Goal: Task Accomplishment & Management: Manage account settings

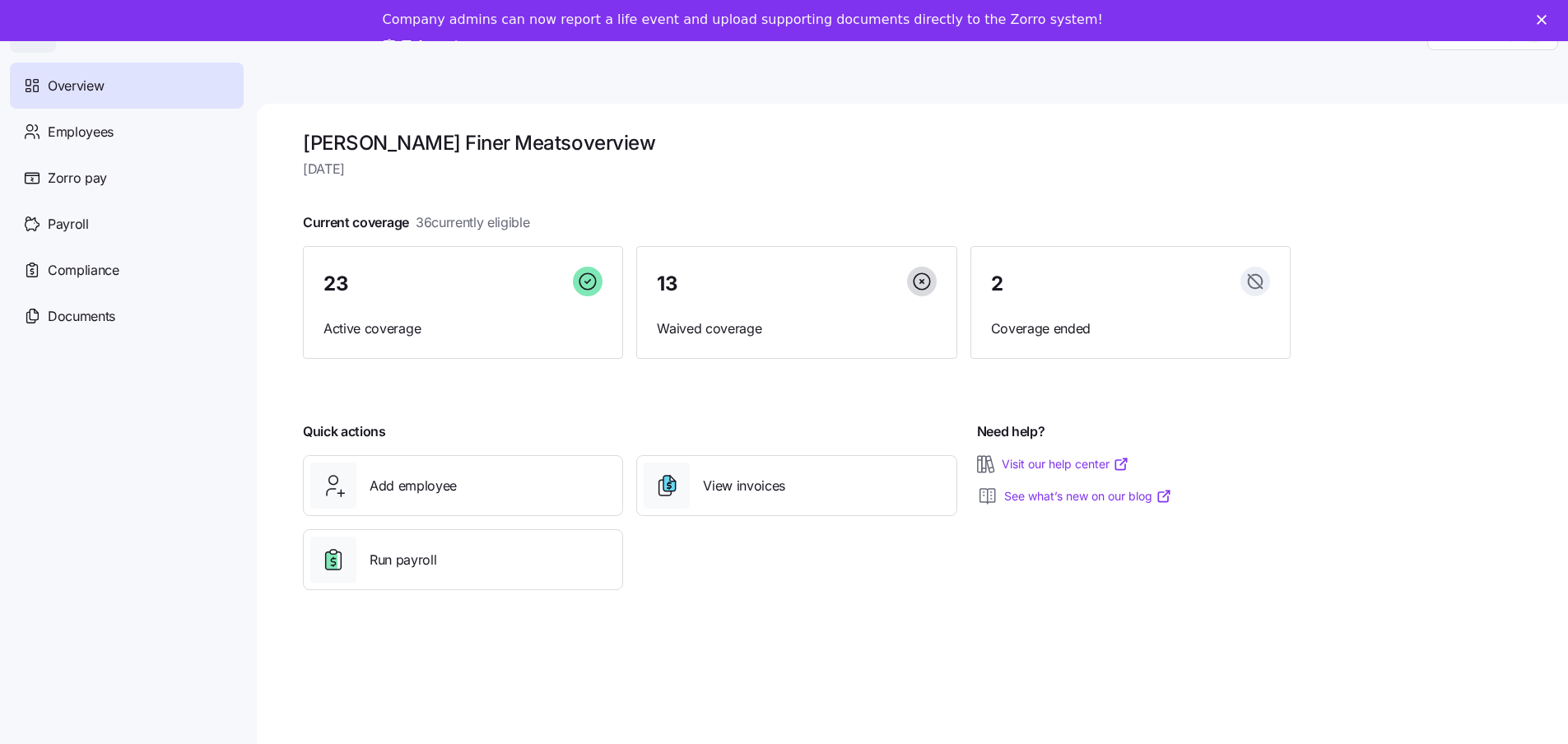
click at [1554, 19] on div "Close" at bounding box center [1545, 19] width 16 height 10
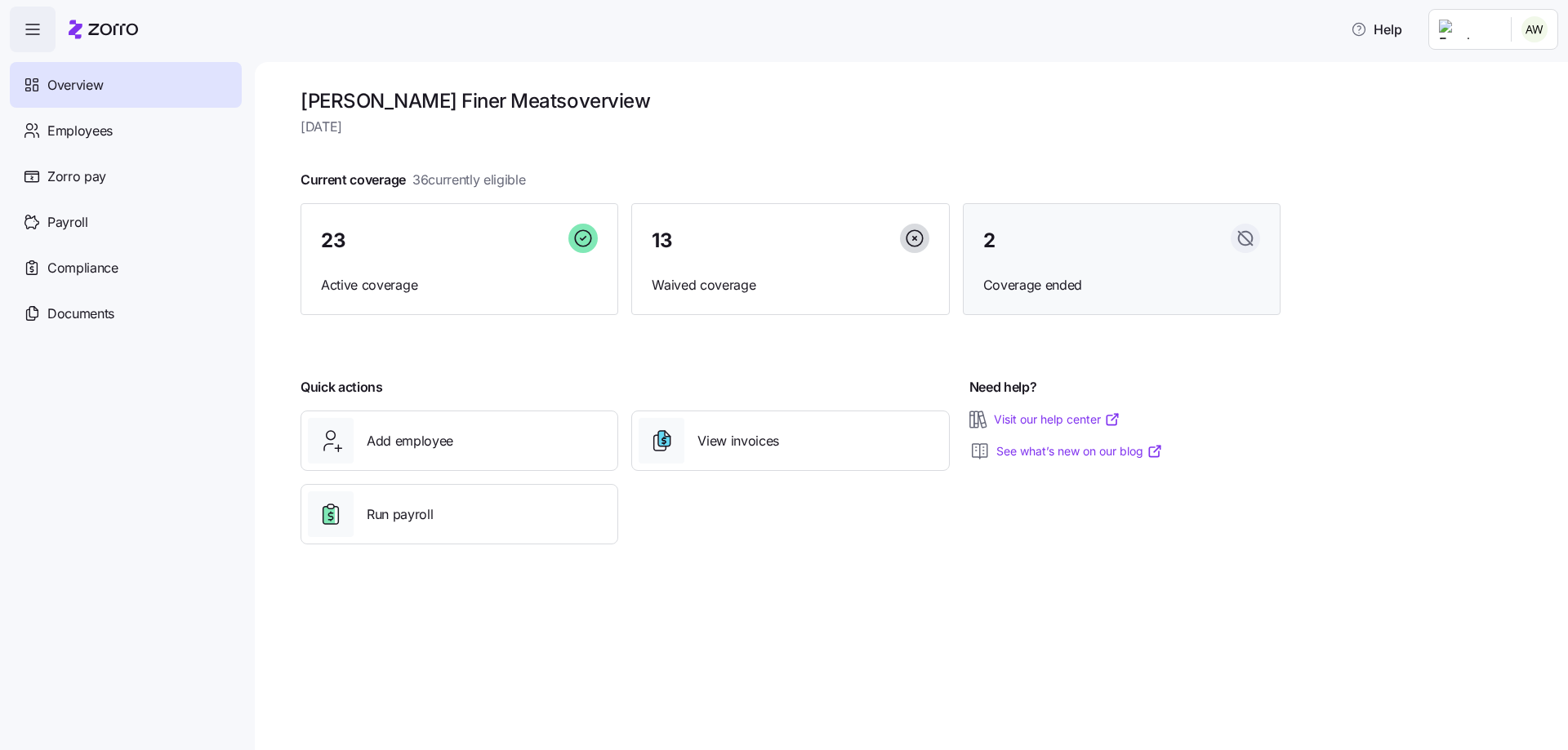
click at [1051, 260] on div "2 Coverage ended" at bounding box center [1122, 260] width 318 height 113
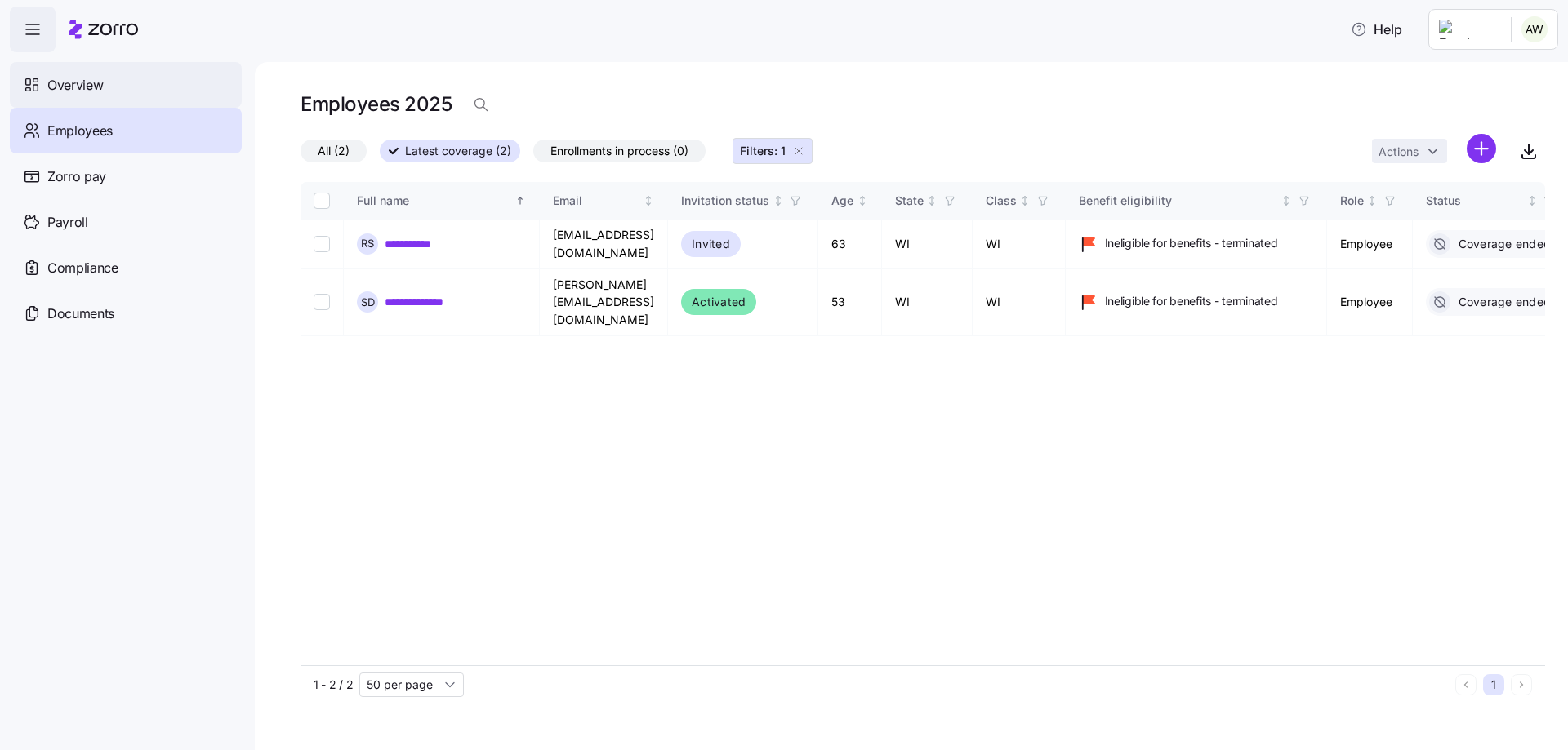
click at [80, 77] on span "Overview" at bounding box center [75, 84] width 56 height 20
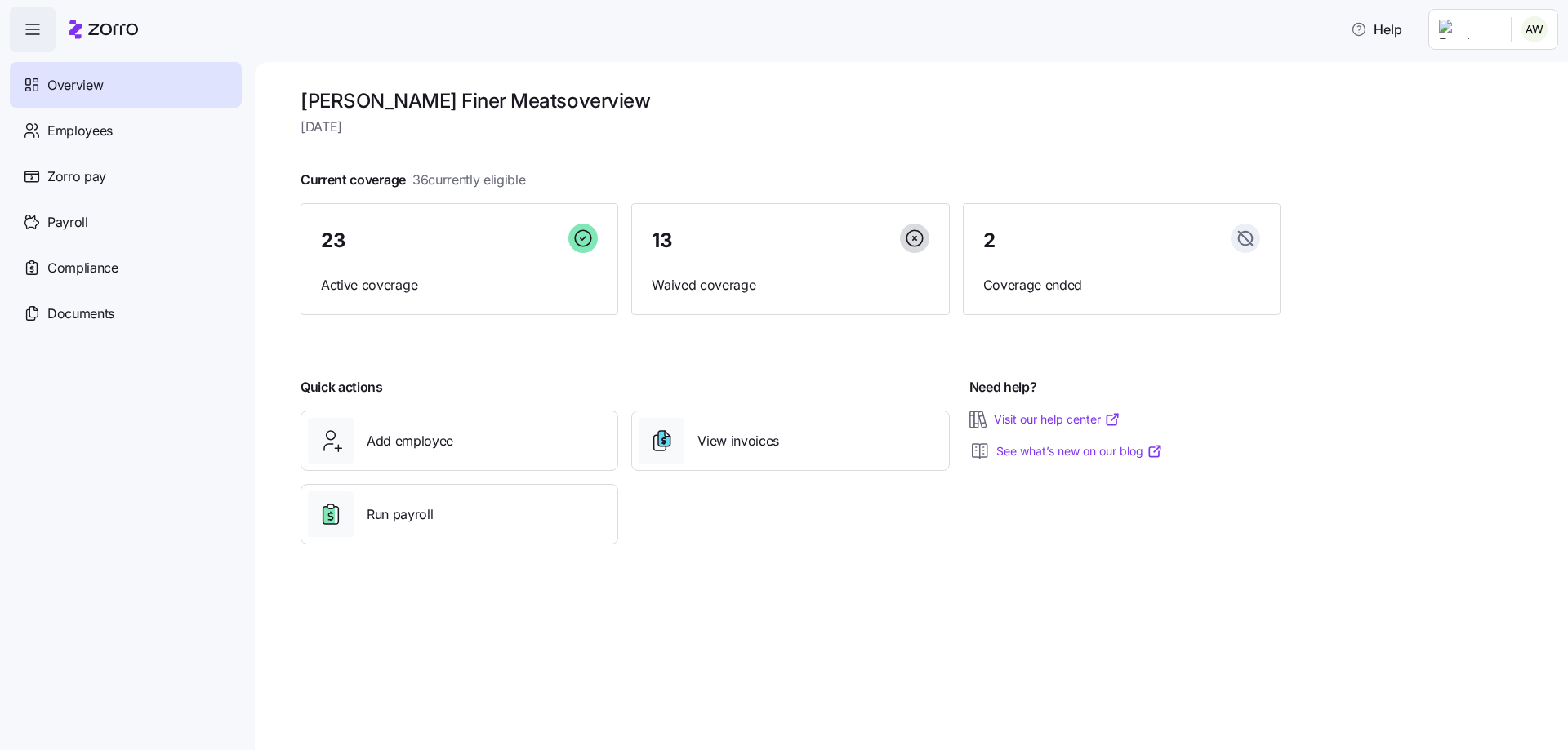
click at [35, 24] on icon "button" at bounding box center [33, 29] width 19 height 19
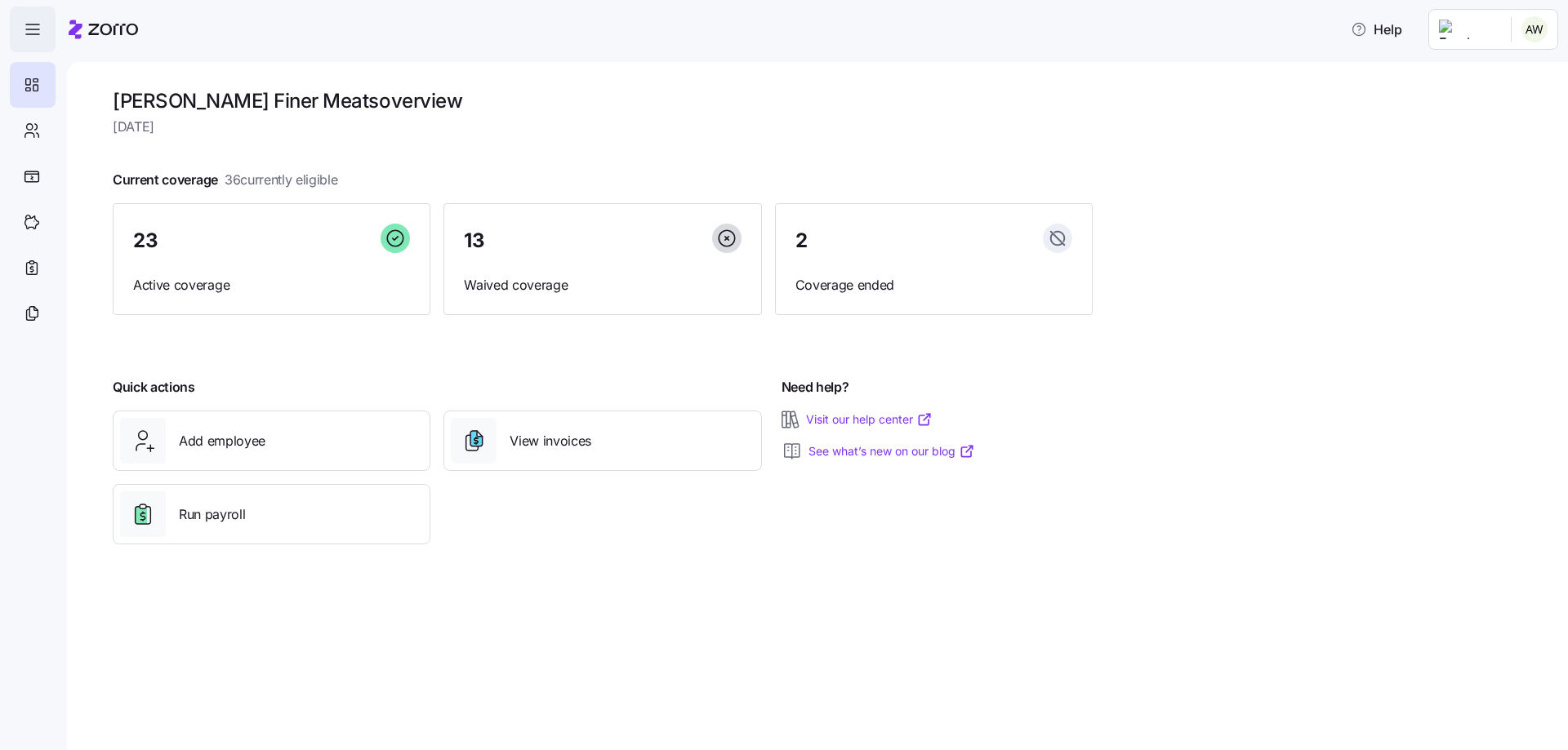
click at [35, 24] on icon "button" at bounding box center [33, 29] width 19 height 19
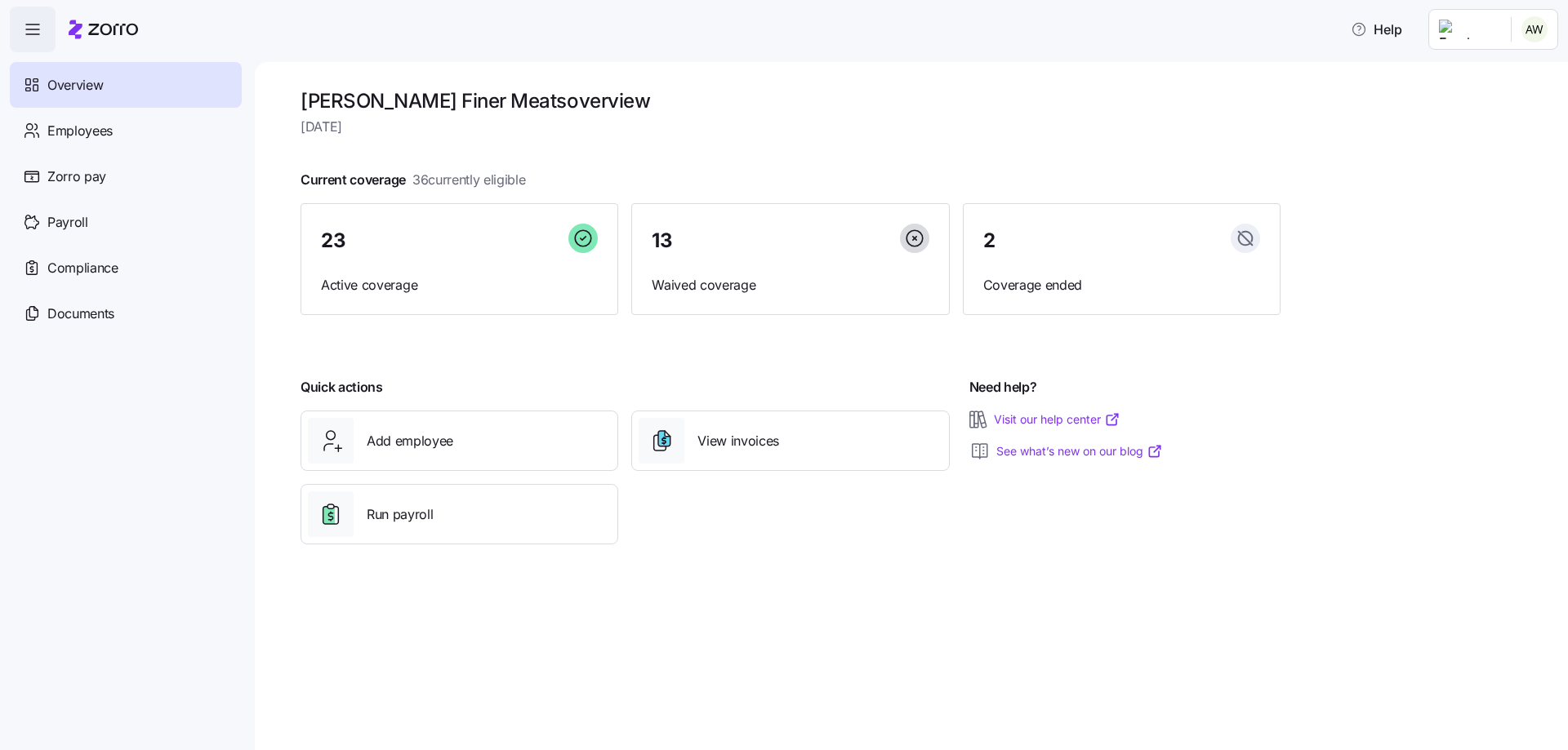
click at [1534, 25] on html "Help Overview Employees Zorro pay Payroll Compliance Documents [PERSON_NAME] Fi…" at bounding box center [784, 370] width 1568 height 740
click at [733, 98] on html "Help Overview Employees Zorro pay Payroll Compliance Documents [PERSON_NAME] Fi…" at bounding box center [784, 370] width 1568 height 740
click at [91, 231] on div "Payroll" at bounding box center [125, 222] width 232 height 46
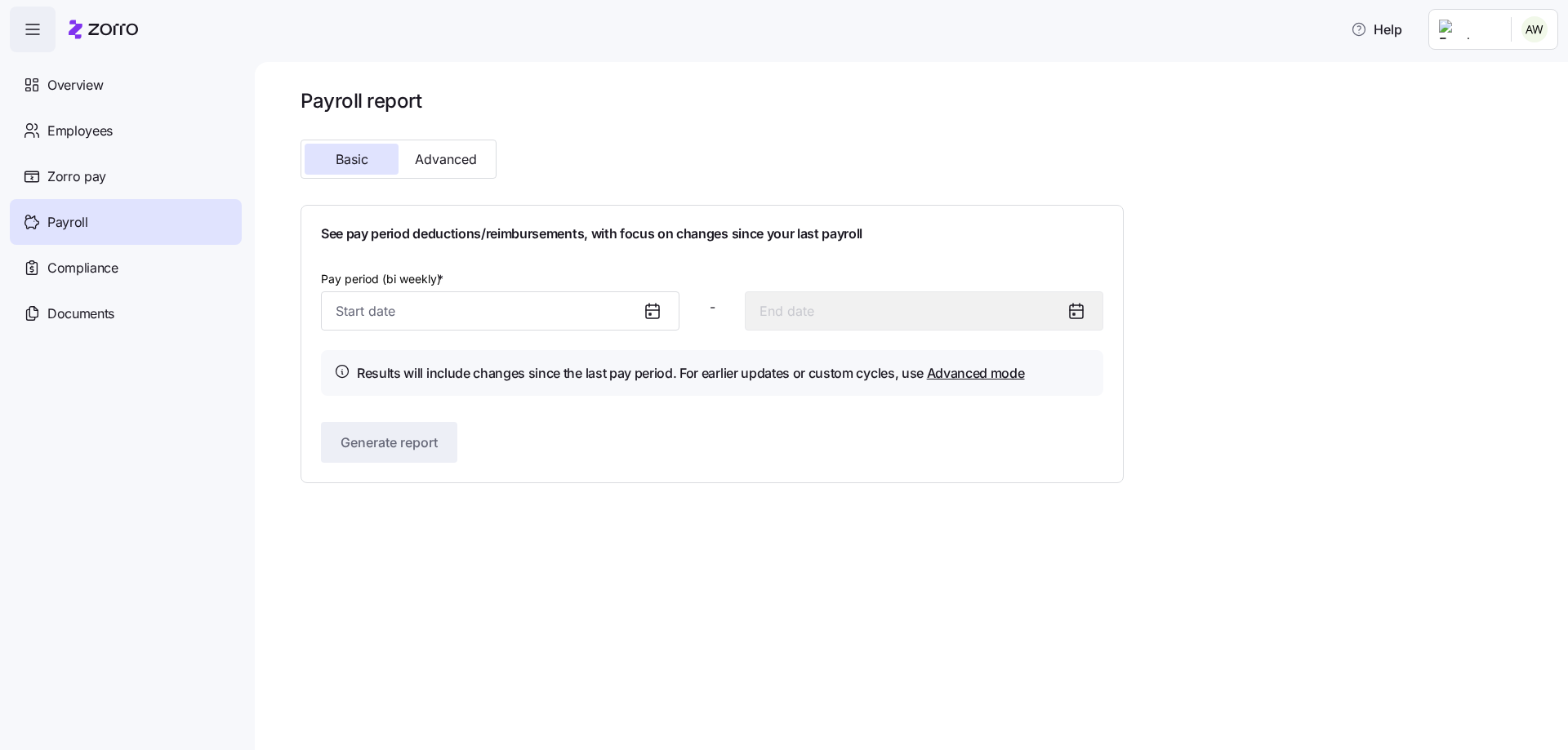
click at [649, 313] on icon at bounding box center [650, 314] width 2 height 2
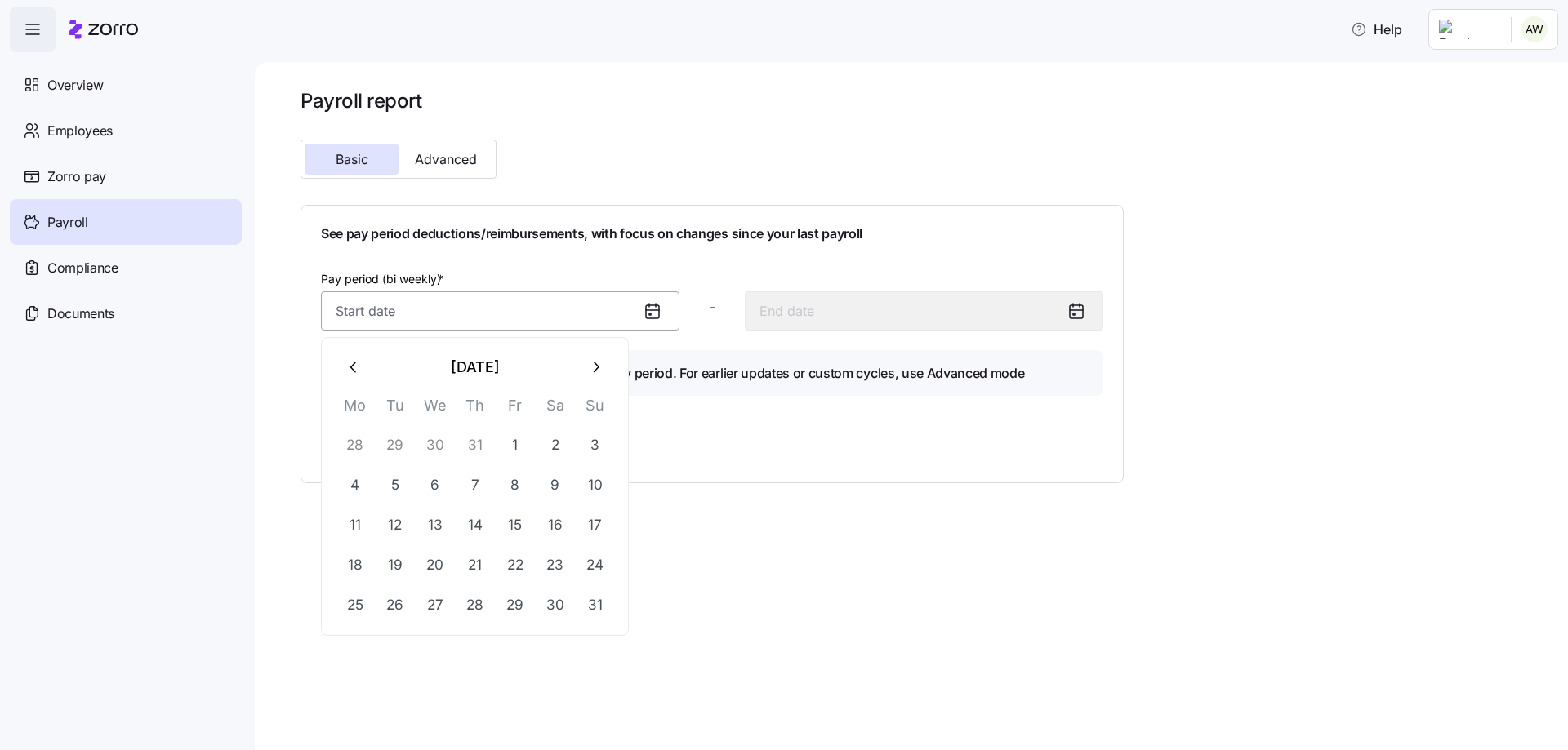
click at [569, 309] on input "Pay period (bi weekly) *" at bounding box center [500, 310] width 358 height 39
click at [475, 481] on button "7" at bounding box center [475, 485] width 39 height 39
type input "[DATE]"
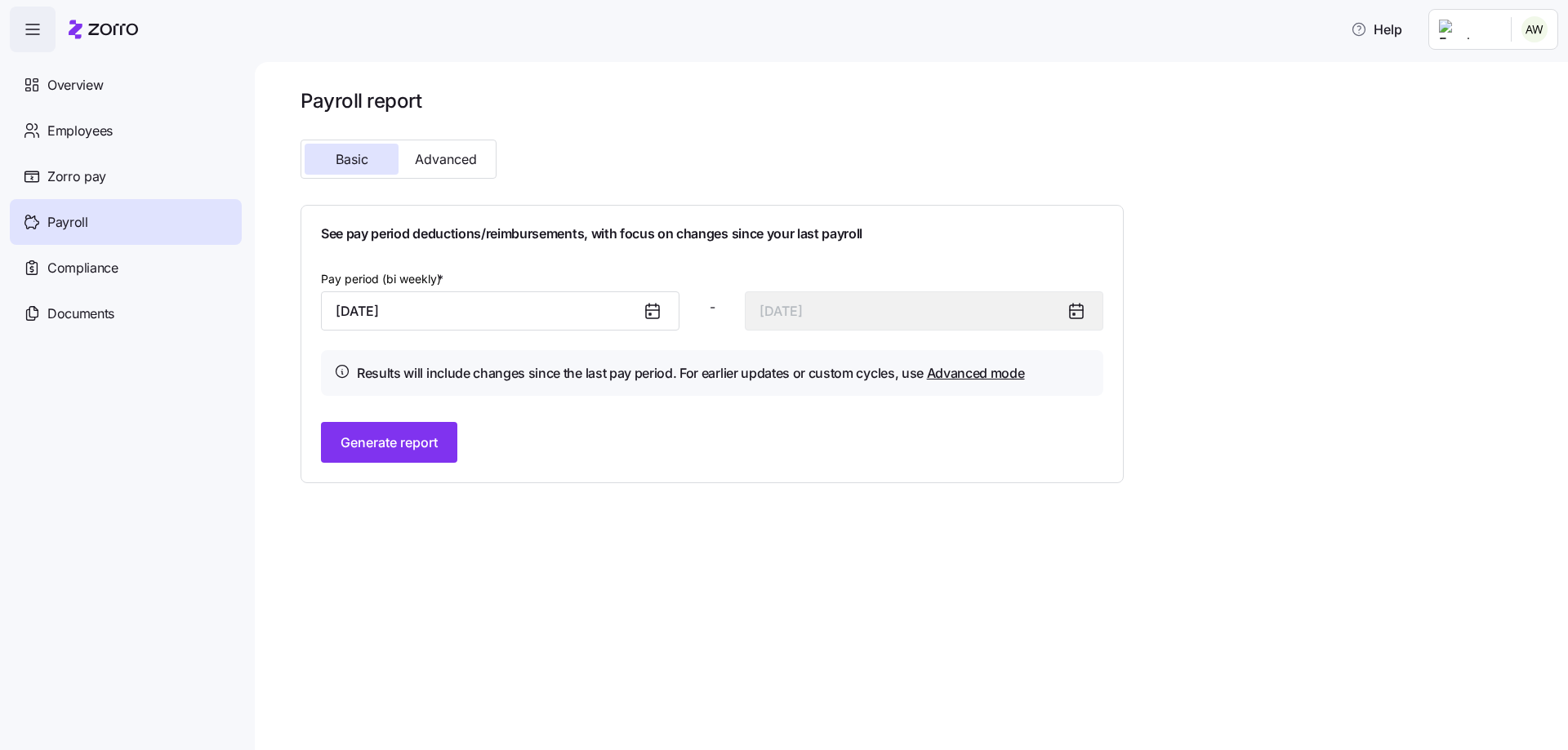
click at [654, 307] on icon at bounding box center [652, 311] width 19 height 19
click at [541, 311] on input "[DATE]" at bounding box center [500, 310] width 358 height 39
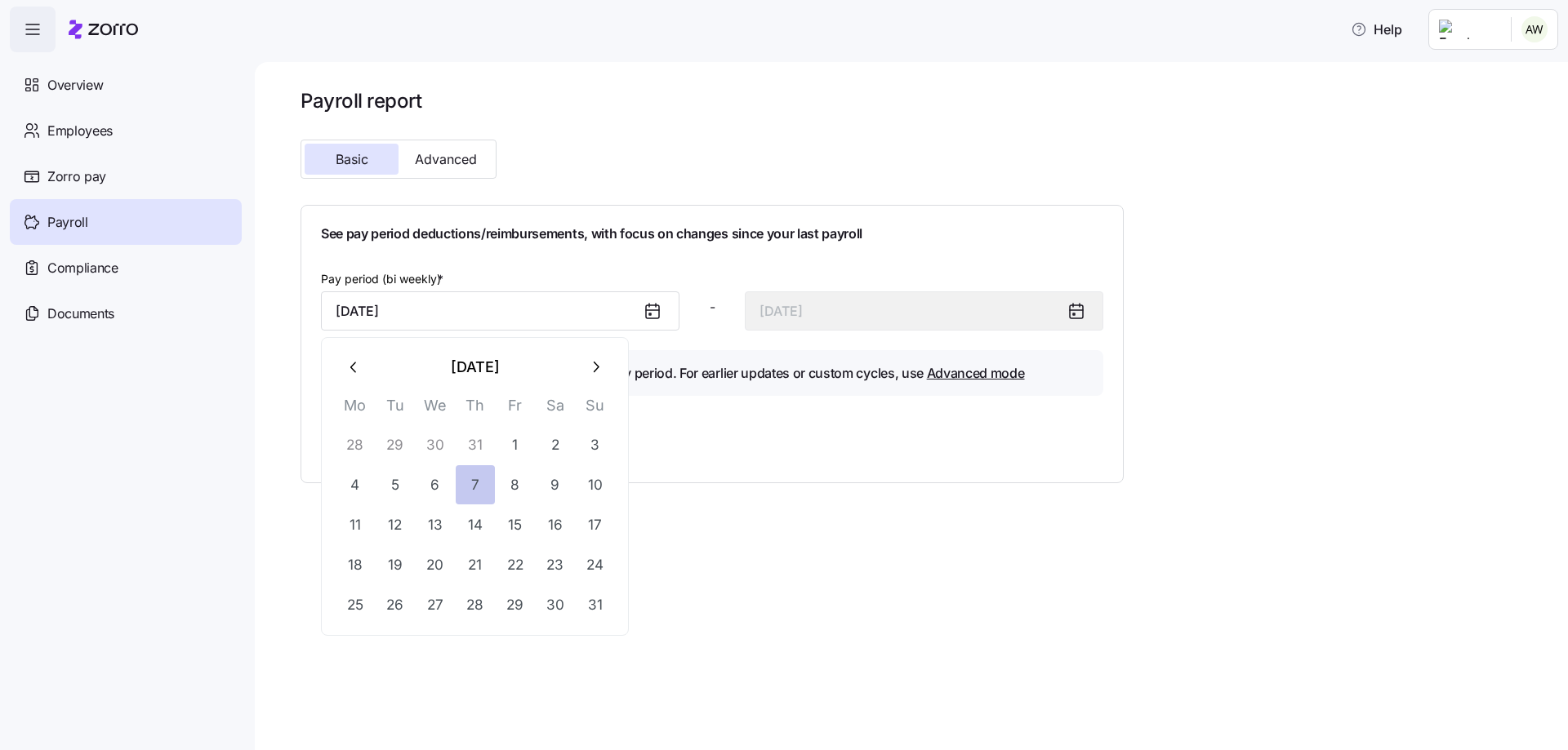
click at [479, 479] on button "7" at bounding box center [475, 485] width 39 height 39
click at [545, 315] on input "[DATE]" at bounding box center [500, 310] width 358 height 39
click at [349, 534] on button "11" at bounding box center [354, 525] width 39 height 39
type input "[DATE]"
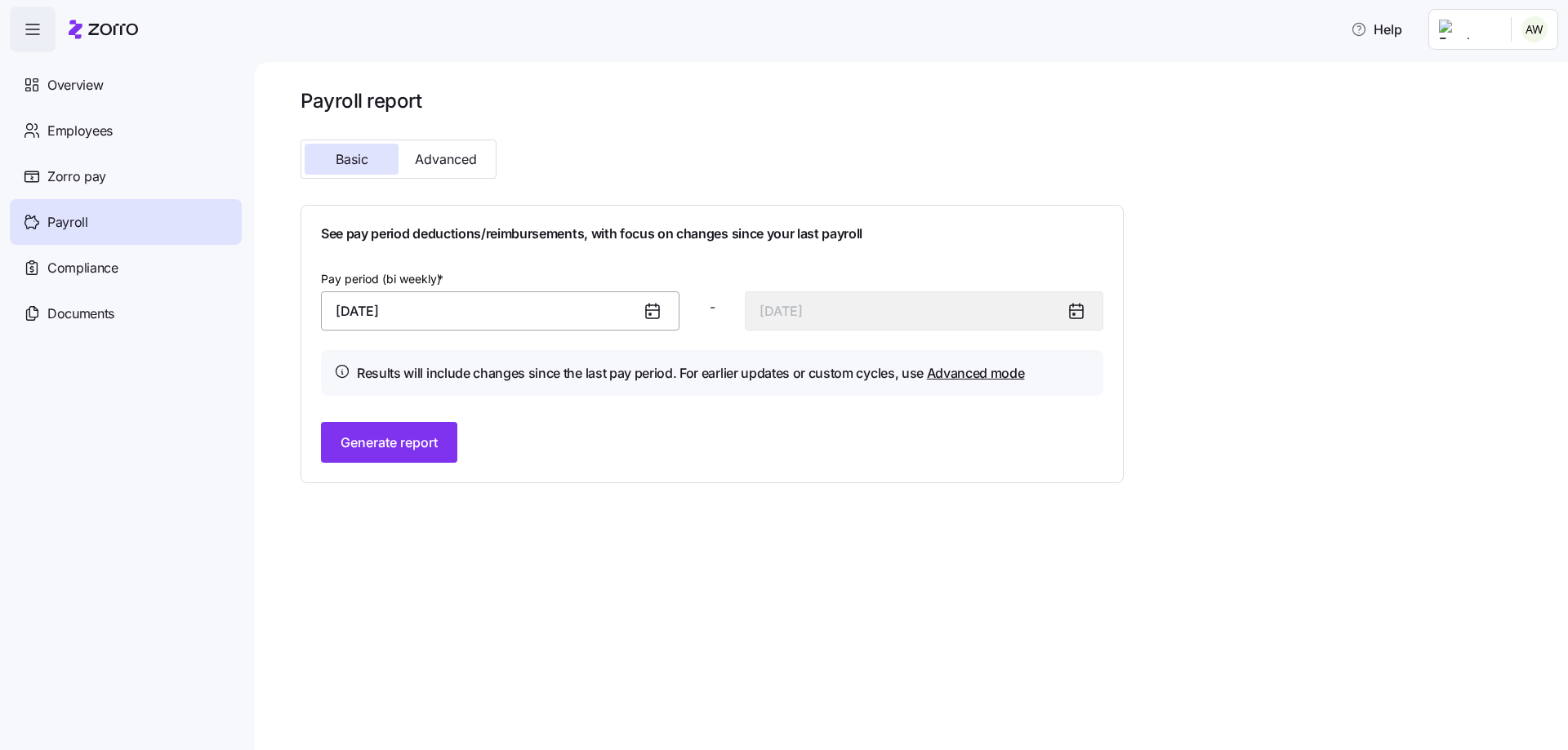
click at [530, 307] on input "[DATE]" at bounding box center [500, 310] width 358 height 39
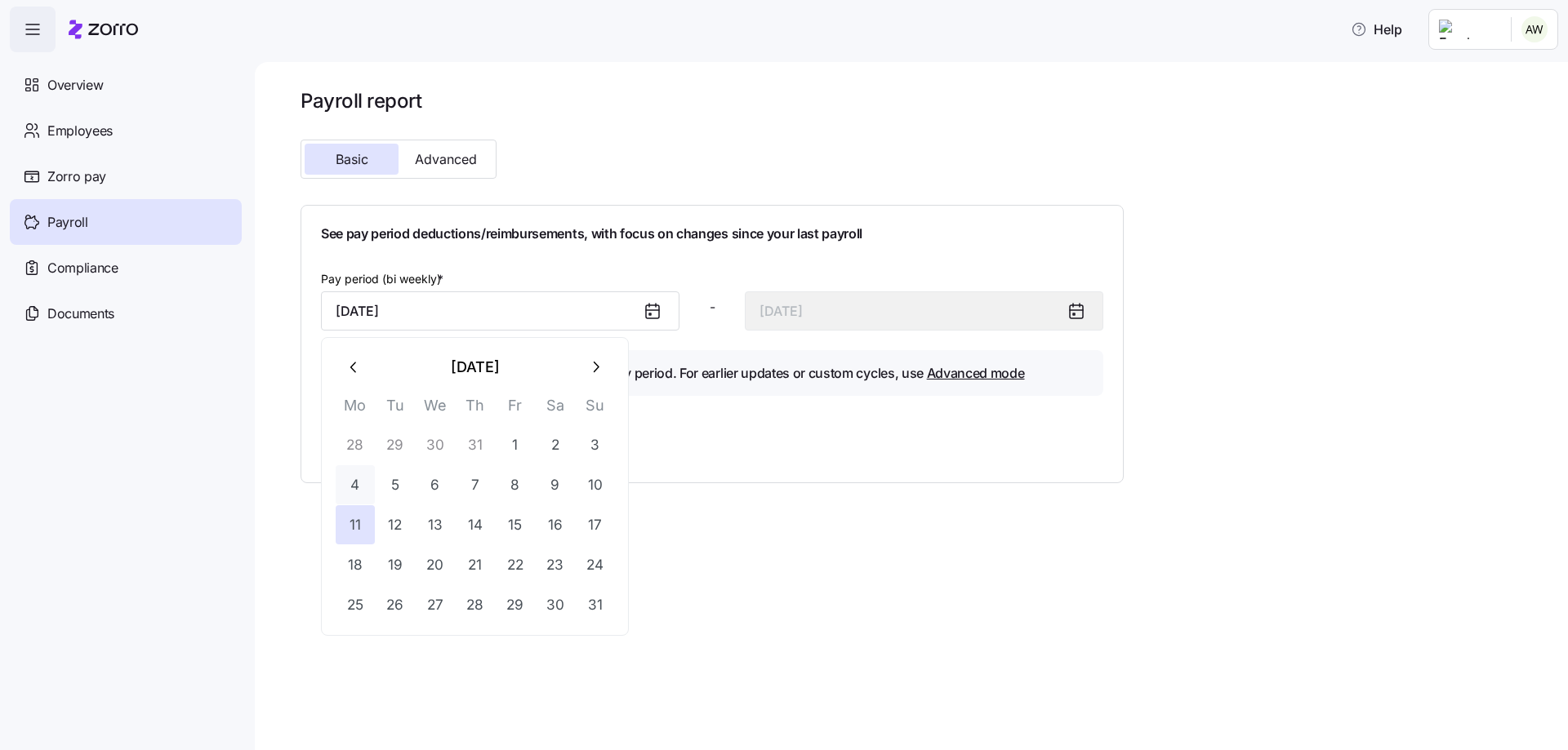
click at [356, 486] on button "4" at bounding box center [354, 485] width 39 height 39
type input "[DATE]"
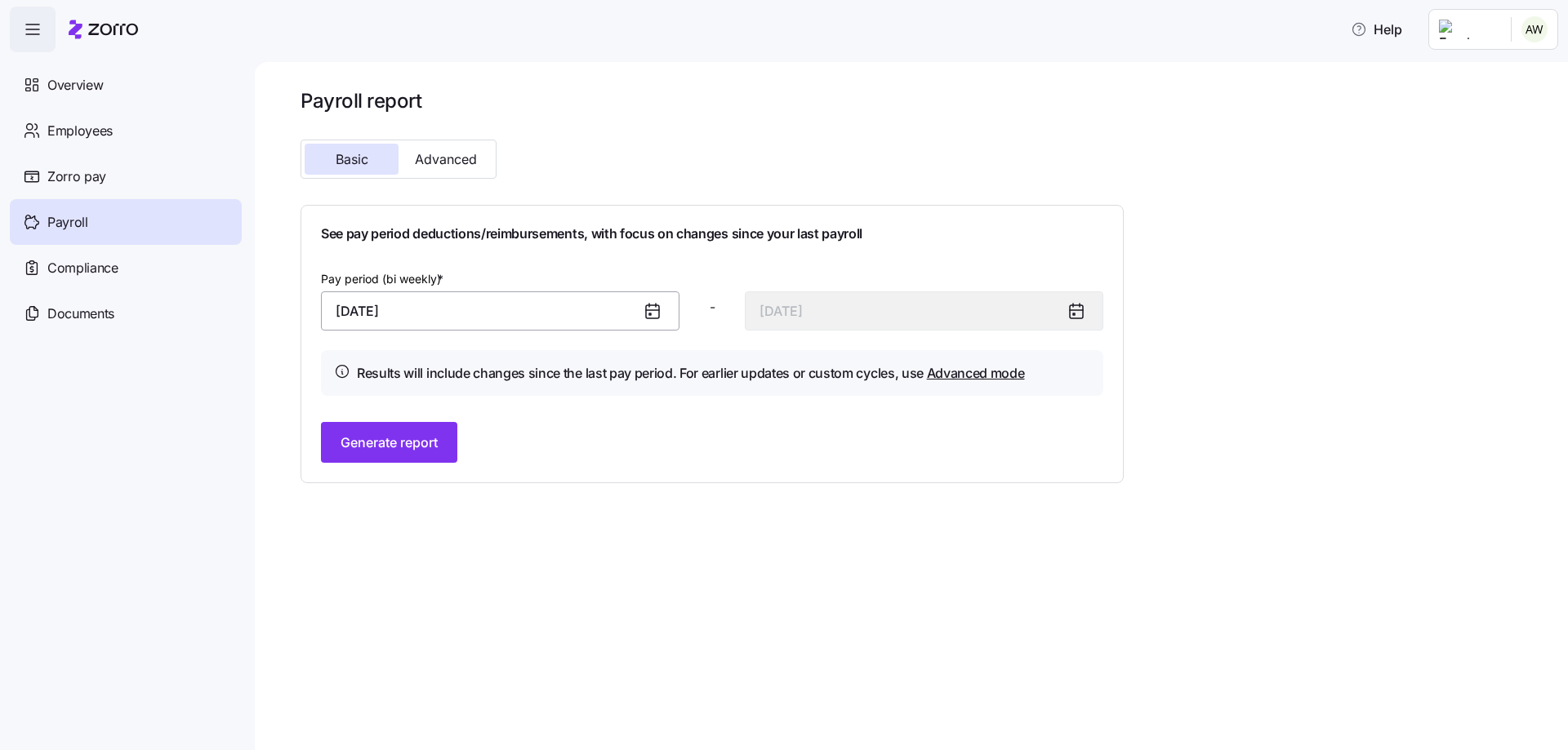
click at [592, 321] on input "[DATE]" at bounding box center [500, 310] width 358 height 39
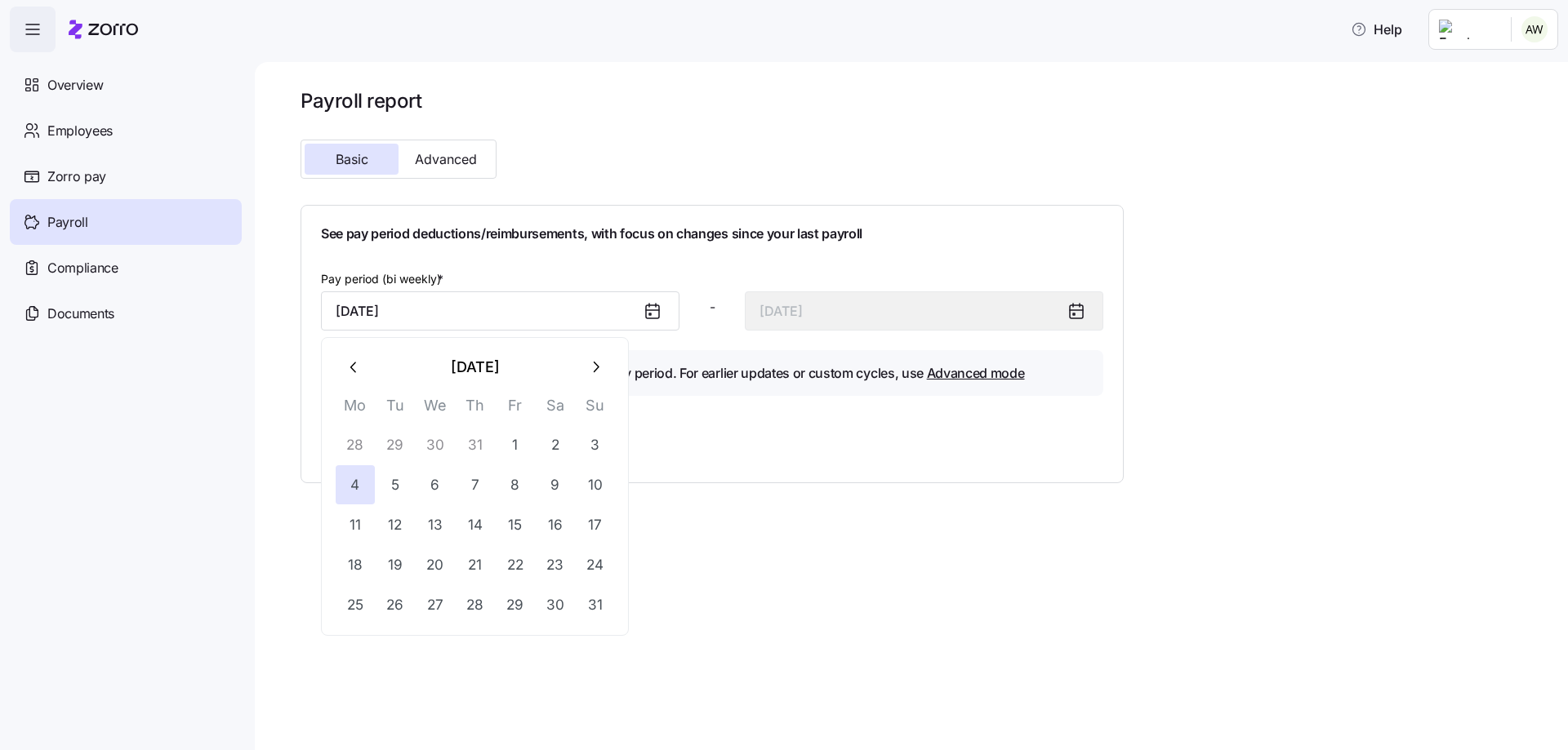
click at [769, 427] on div "Generate report" at bounding box center [712, 443] width 783 height 41
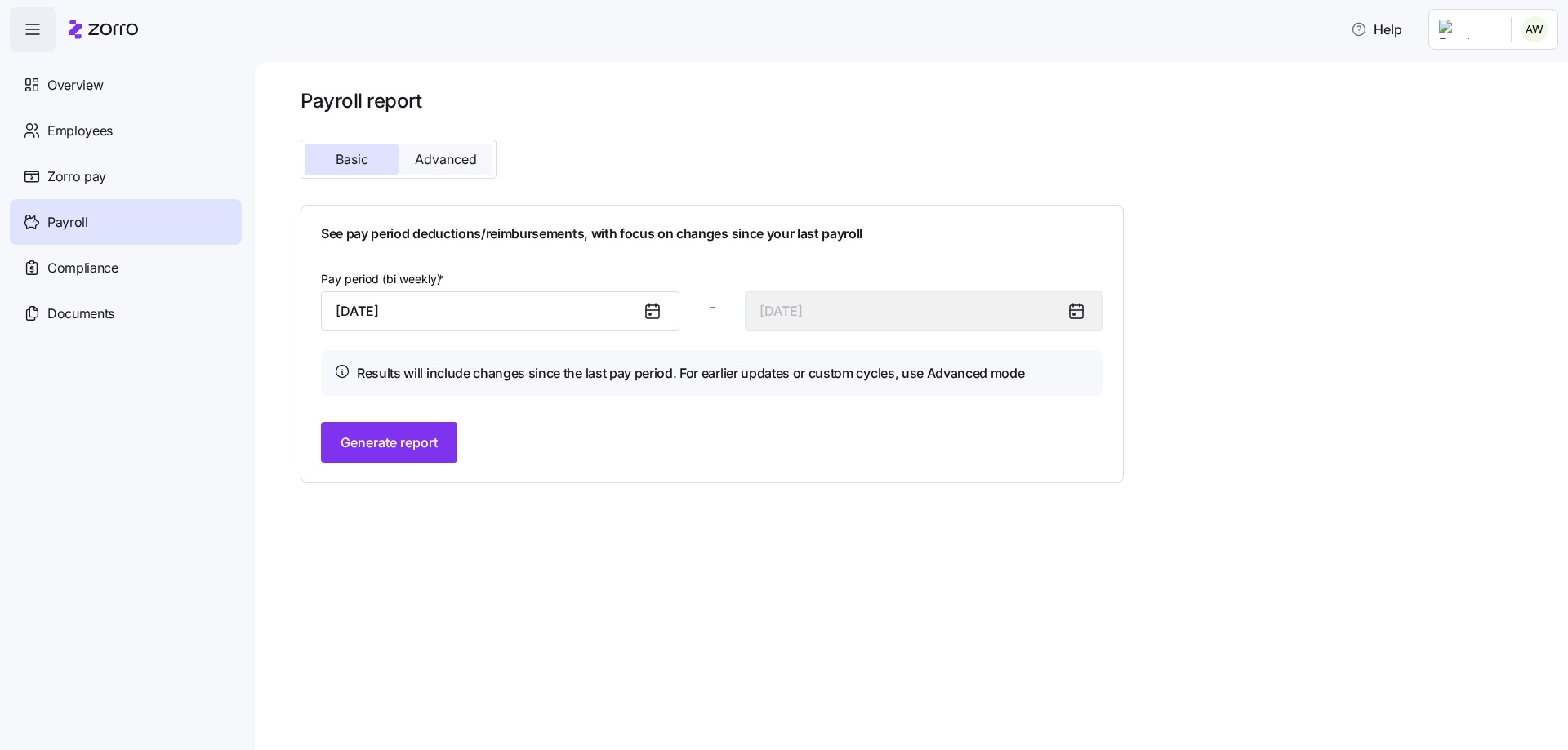
click at [466, 161] on span "Advanced" at bounding box center [445, 159] width 62 height 13
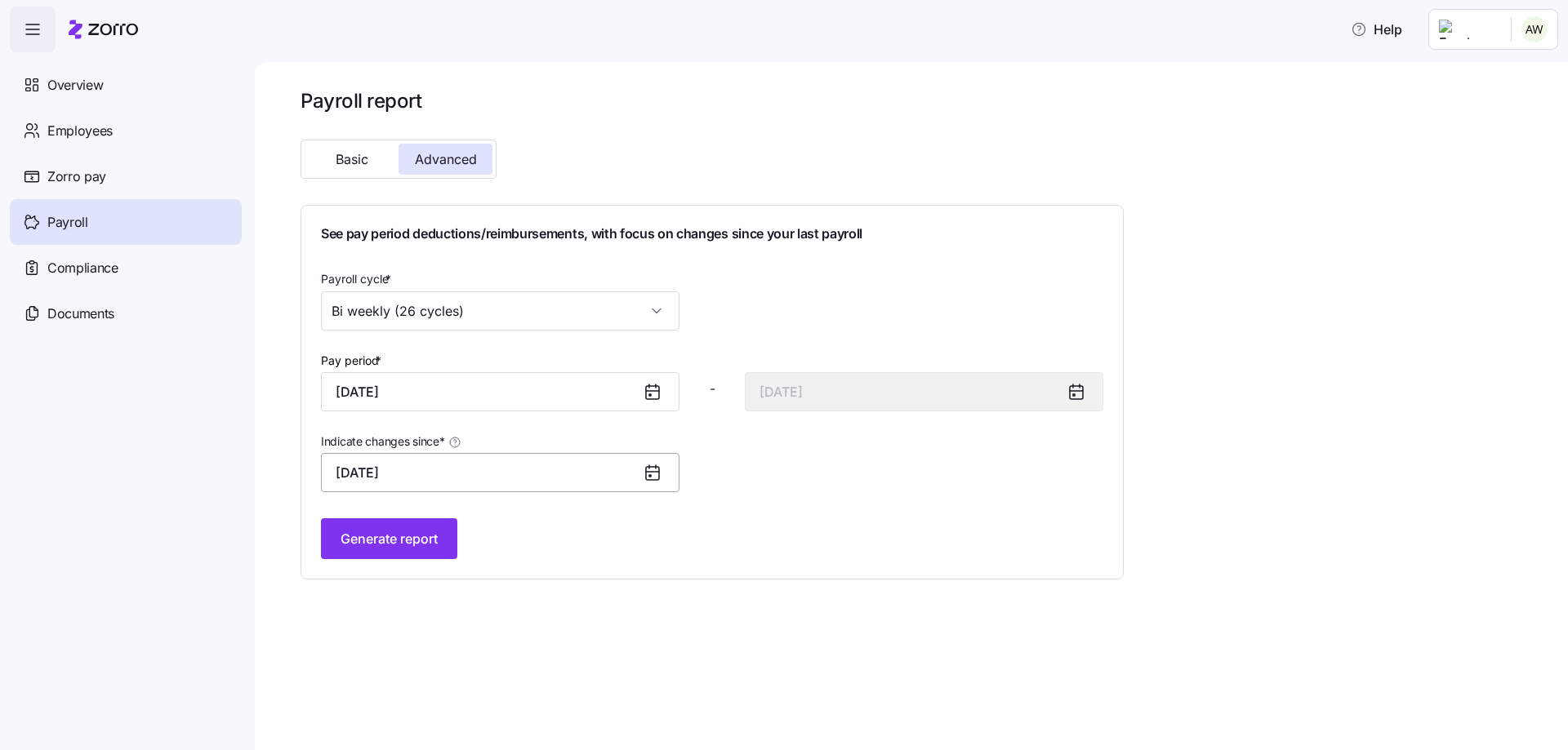
click at [631, 475] on input "[DATE]" at bounding box center [500, 472] width 358 height 39
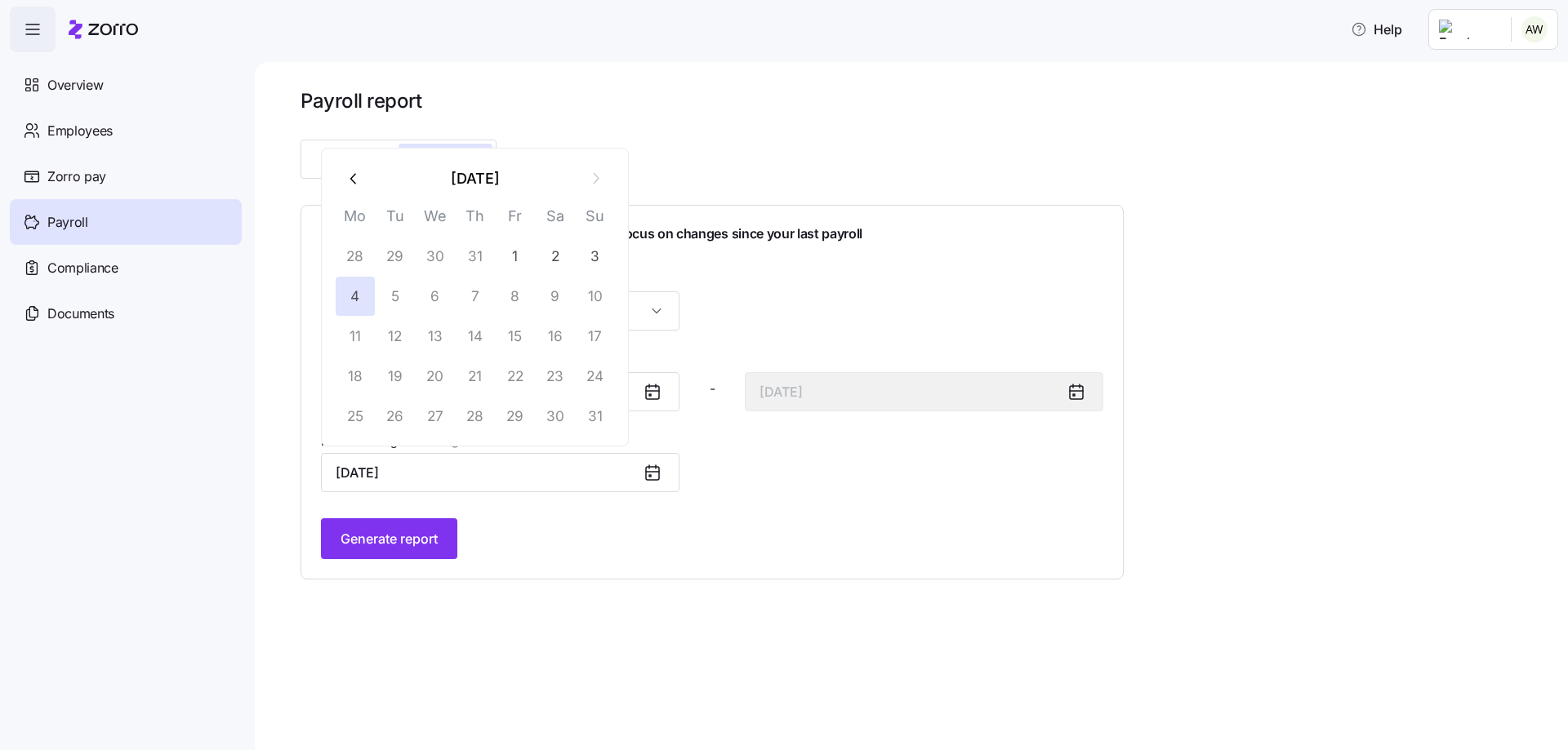
click at [355, 181] on icon "button" at bounding box center [354, 178] width 18 height 18
click at [482, 302] on button "10" at bounding box center [475, 296] width 39 height 39
type input "[DATE]"
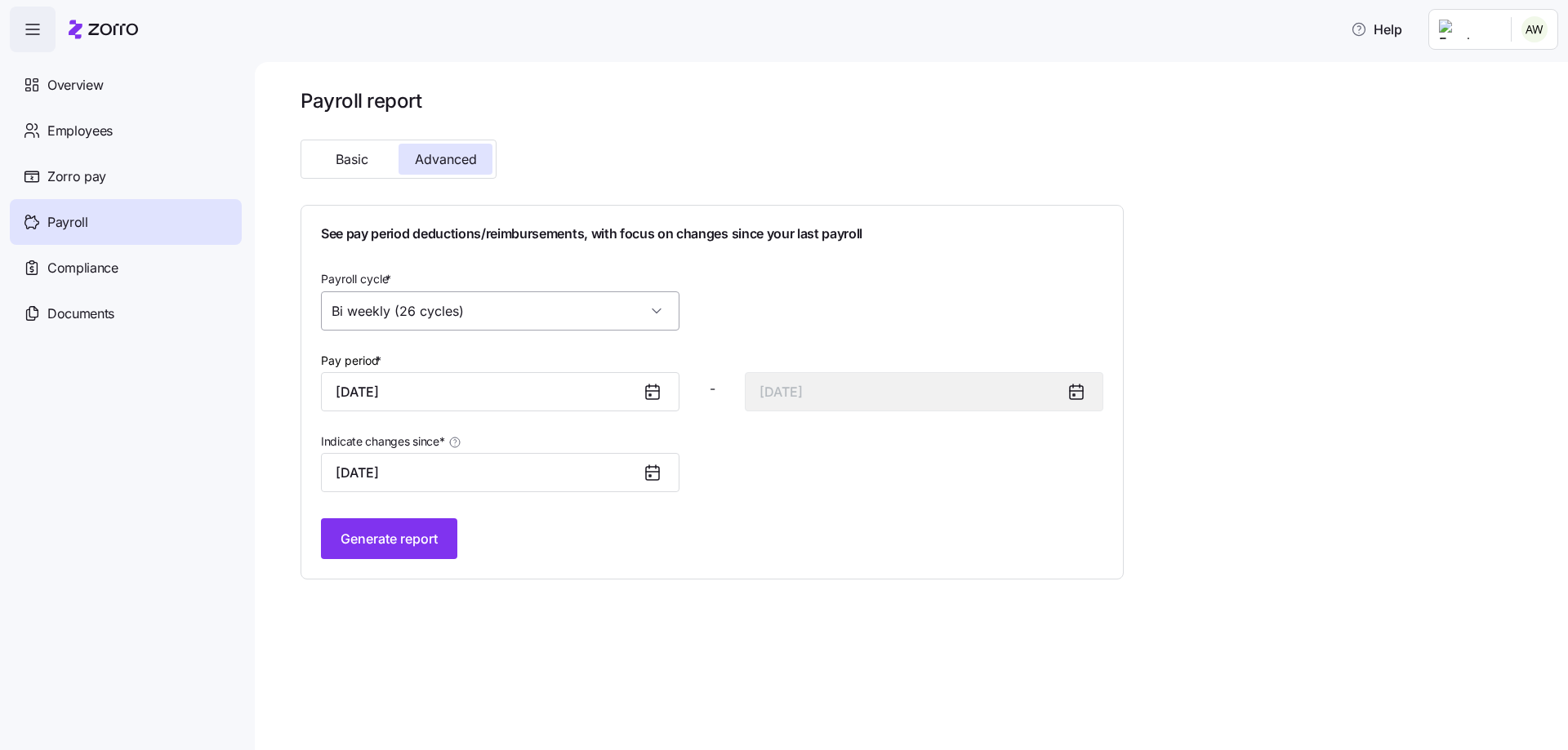
click at [494, 311] on input "Bi weekly (26 cycles)" at bounding box center [500, 310] width 358 height 39
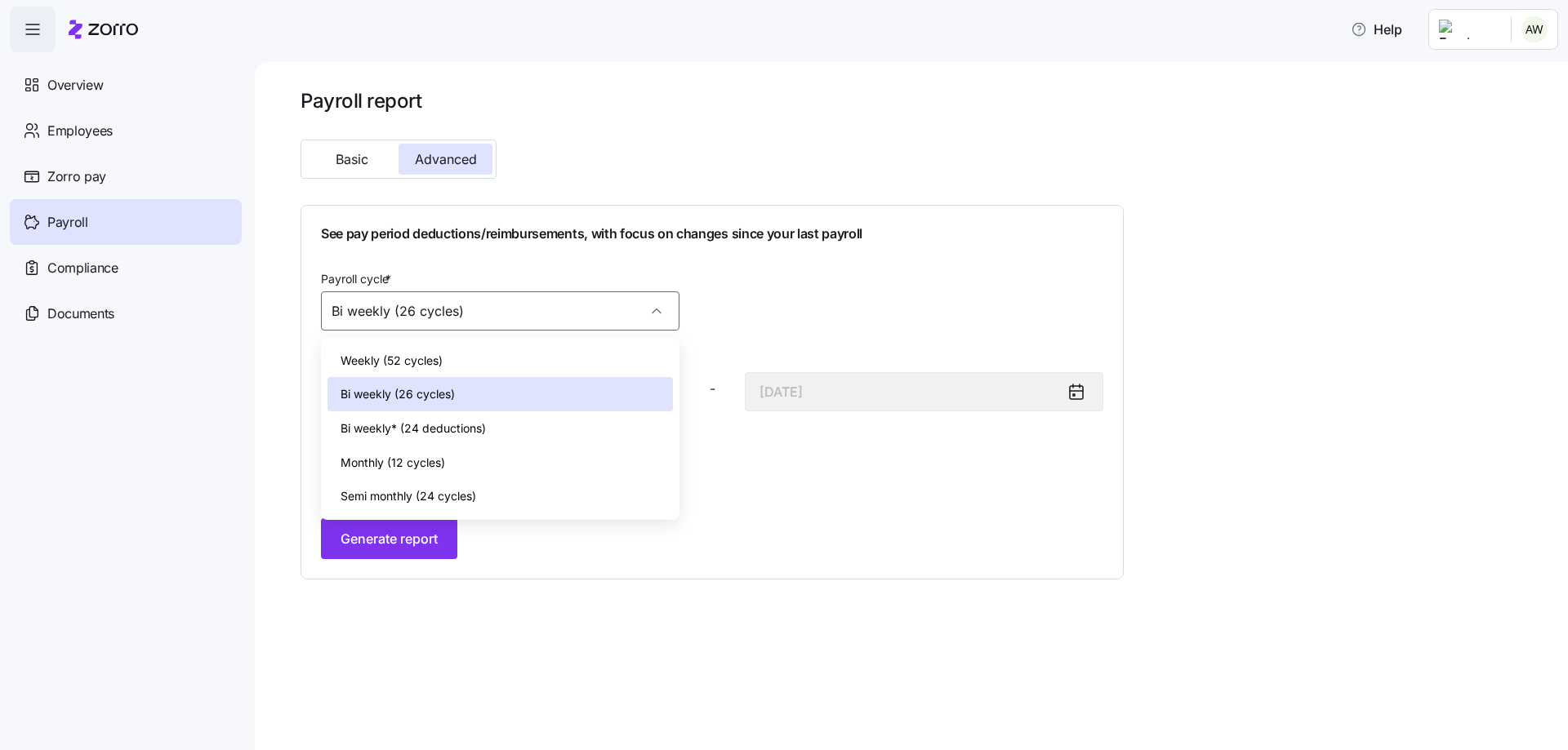
click at [419, 396] on span "Bi weekly (26 cycles)" at bounding box center [397, 394] width 114 height 18
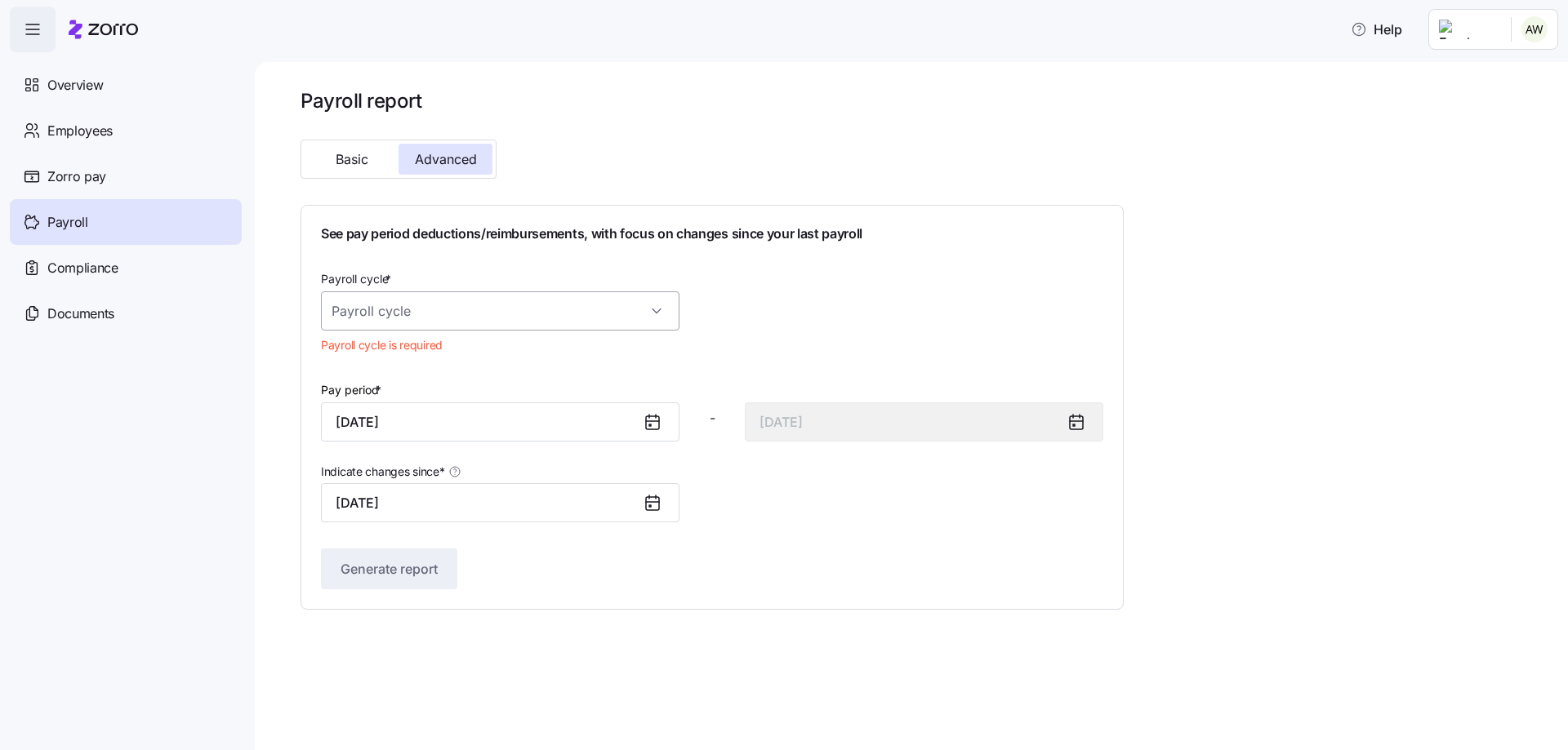
click at [485, 311] on input "Payroll cycle *" at bounding box center [500, 310] width 358 height 39
click at [433, 394] on span "Bi weekly (26 cycles)" at bounding box center [397, 394] width 114 height 18
type input "Bi weekly (26 cycles)"
type input "[DATE]"
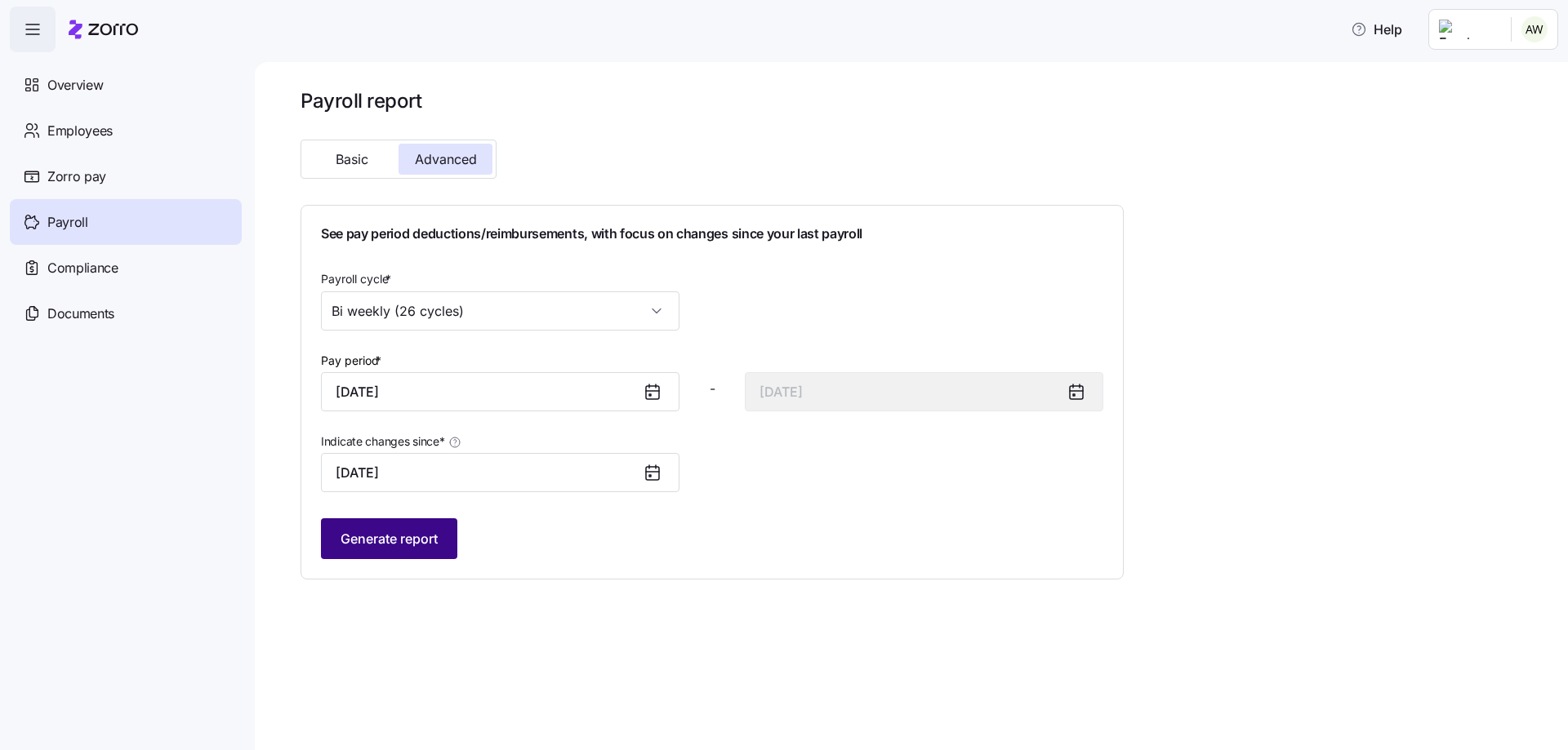
click at [375, 549] on span "Generate report" at bounding box center [388, 538] width 97 height 19
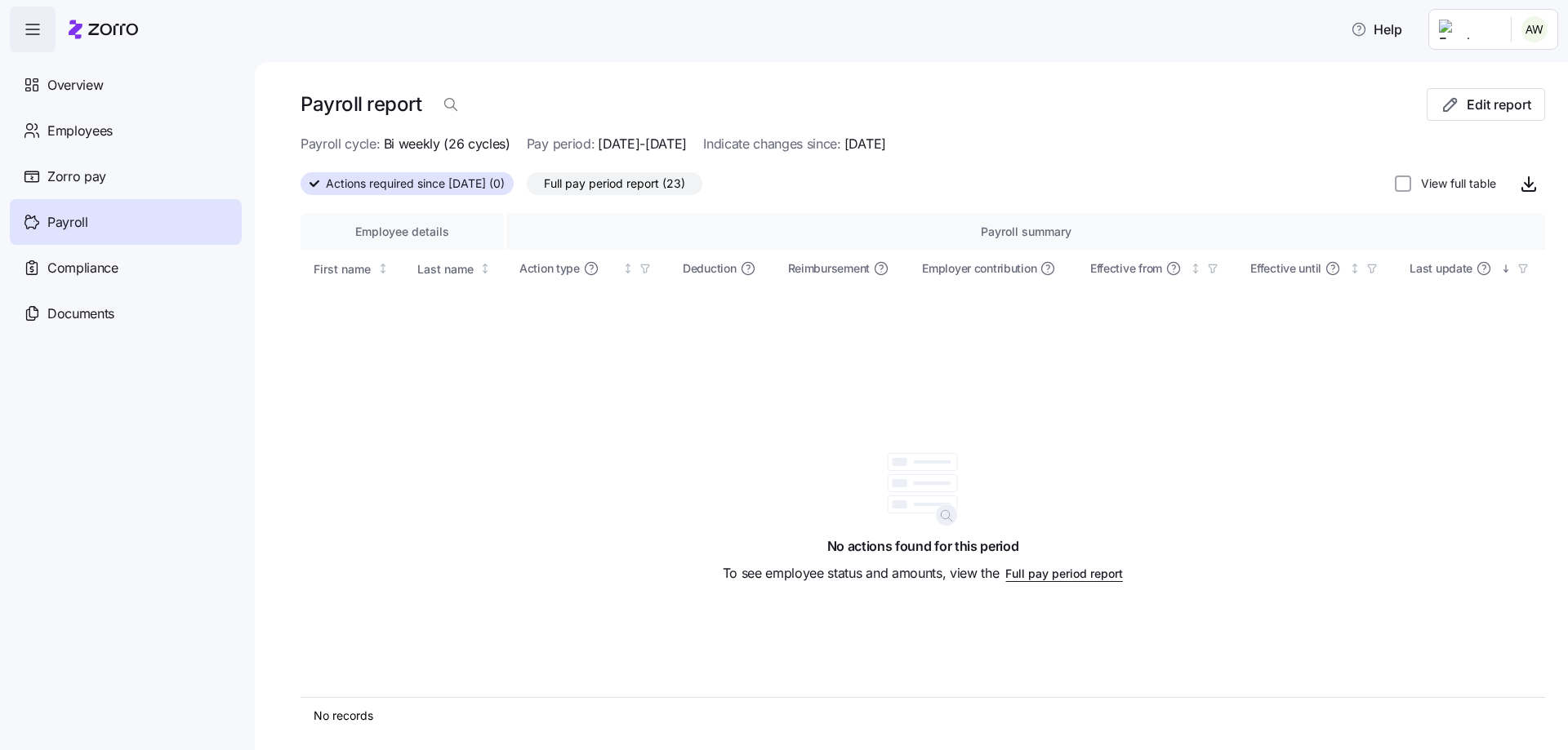
click at [90, 224] on div "Payroll" at bounding box center [125, 222] width 232 height 46
click at [110, 319] on span "Documents" at bounding box center [80, 313] width 67 height 20
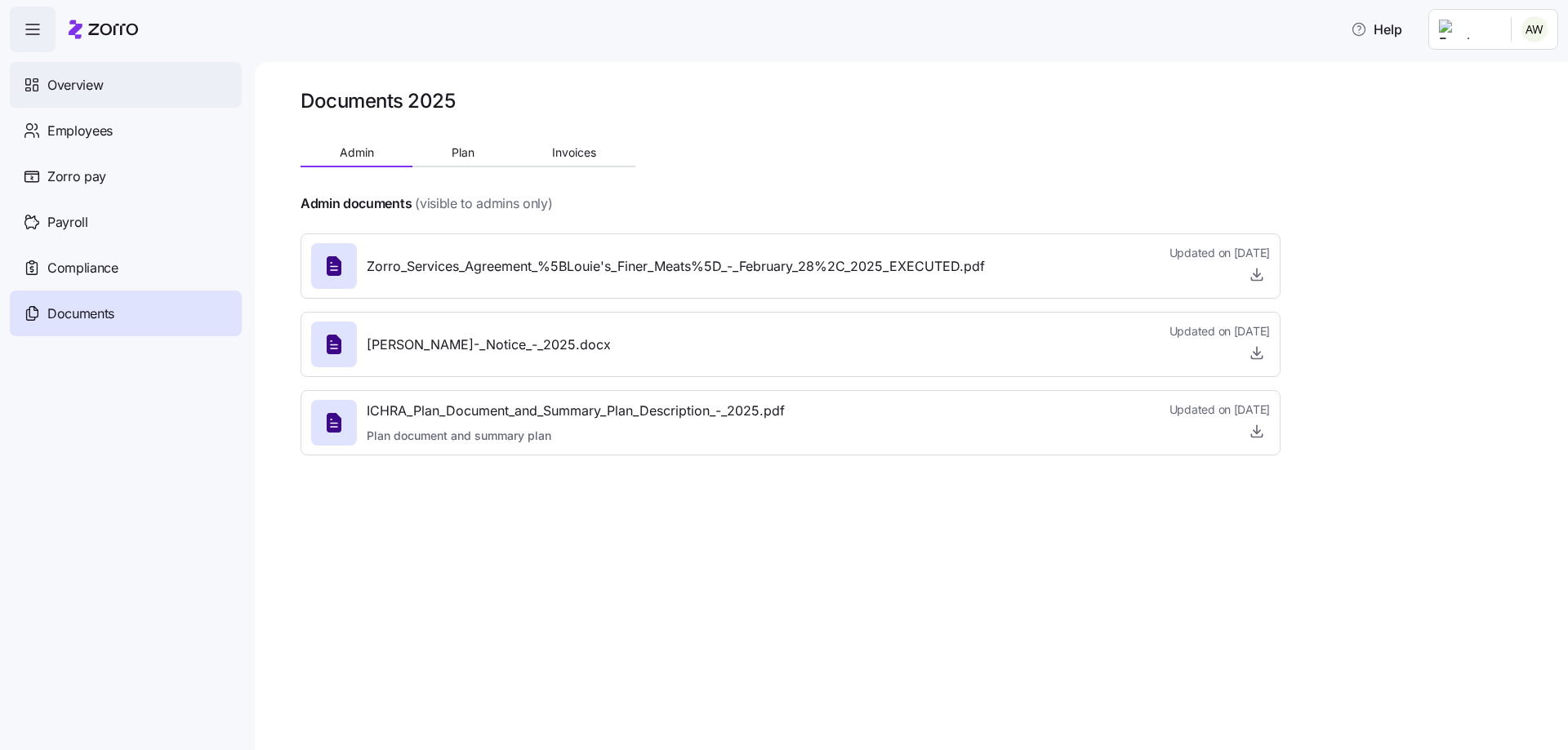
click at [94, 85] on span "Overview" at bounding box center [75, 84] width 56 height 20
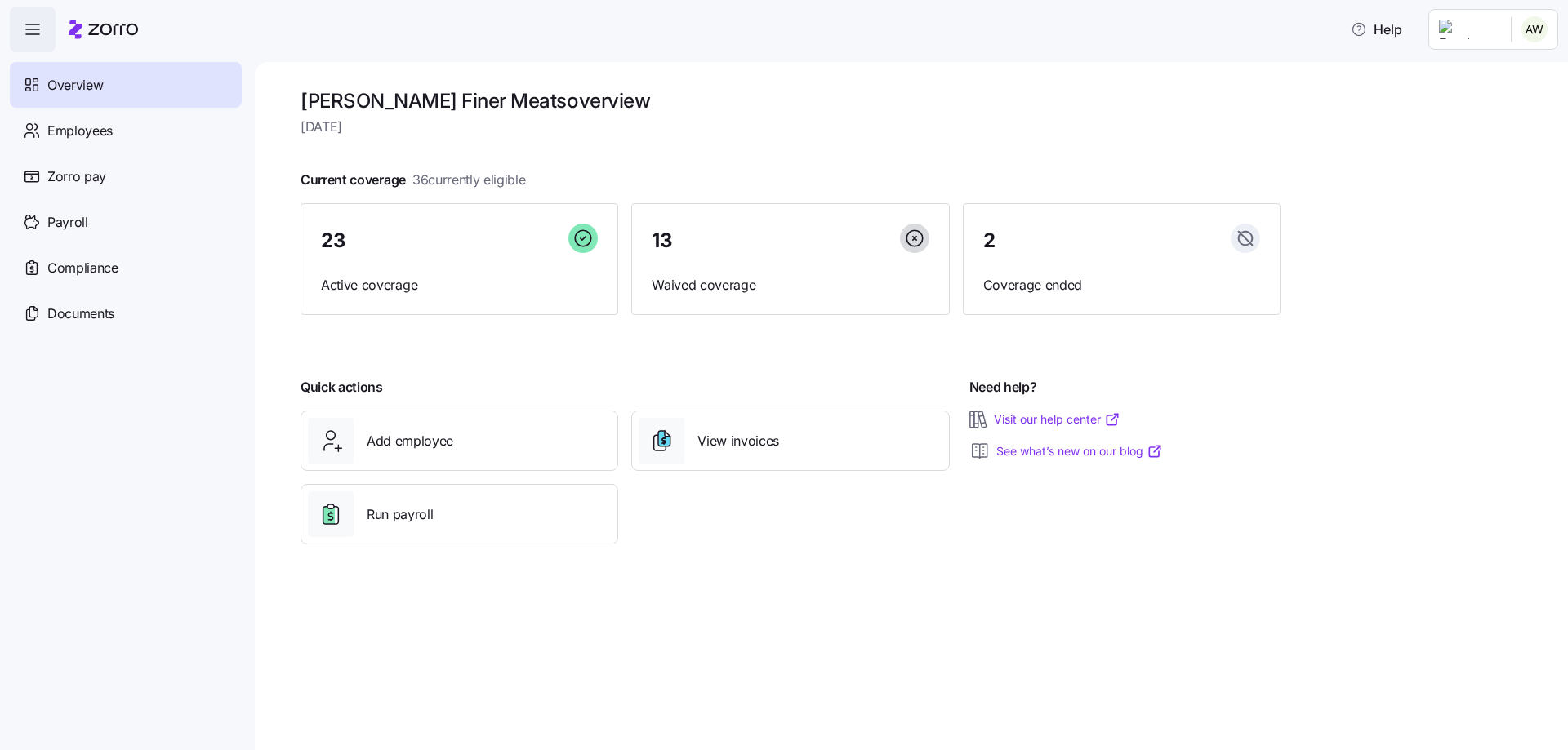
click at [1526, 25] on html "Help Overview Employees Zorro pay Payroll Compliance Documents [PERSON_NAME] Fi…" at bounding box center [784, 370] width 1568 height 740
click at [1517, 141] on div "Company setup" at bounding box center [1490, 139] width 108 height 18
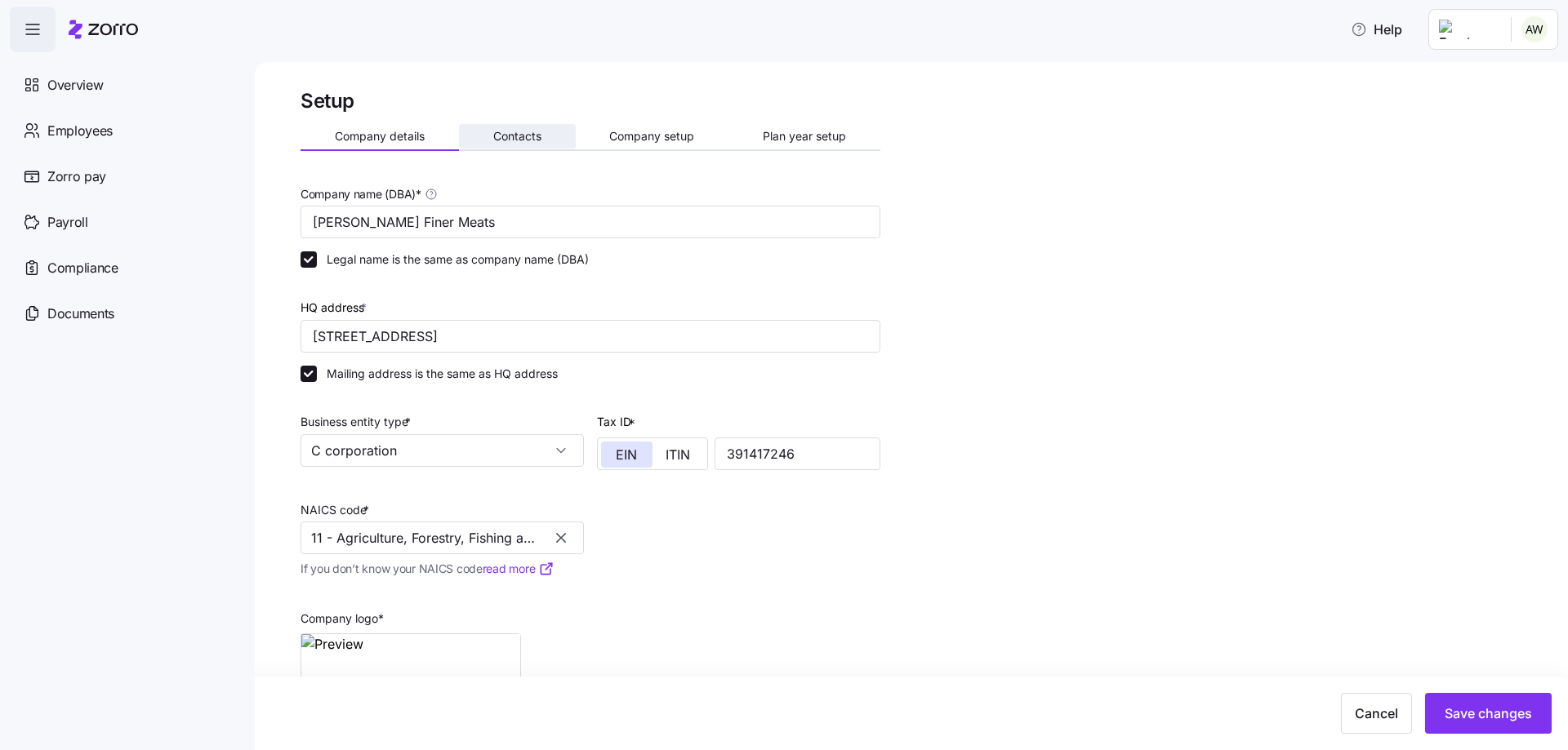
click at [505, 130] on span "Contacts" at bounding box center [517, 136] width 48 height 11
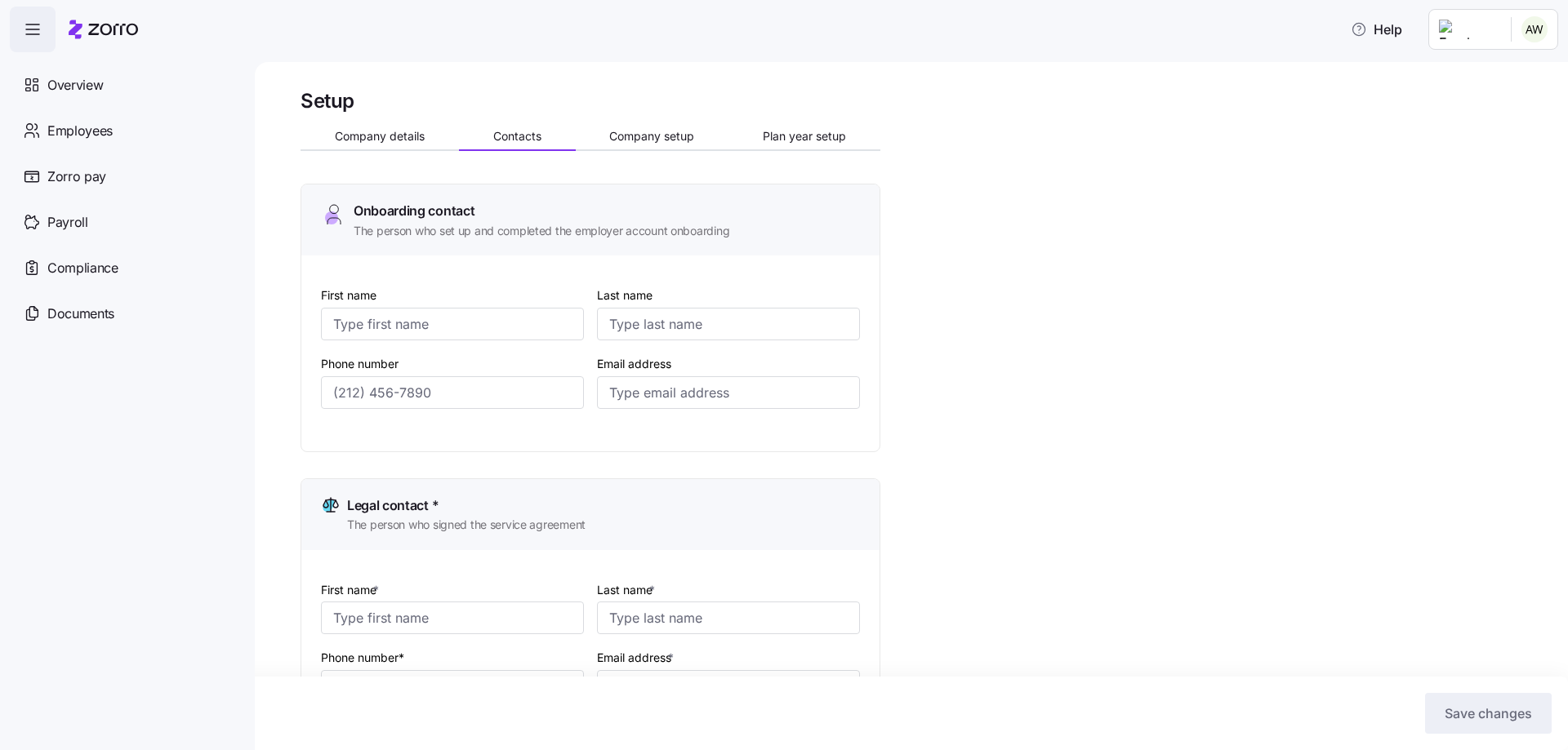
type input "[PERSON_NAME]"
type input "[PERSON_NAME][EMAIL_ADDRESS][DOMAIN_NAME]"
type input "[PERSON_NAME]"
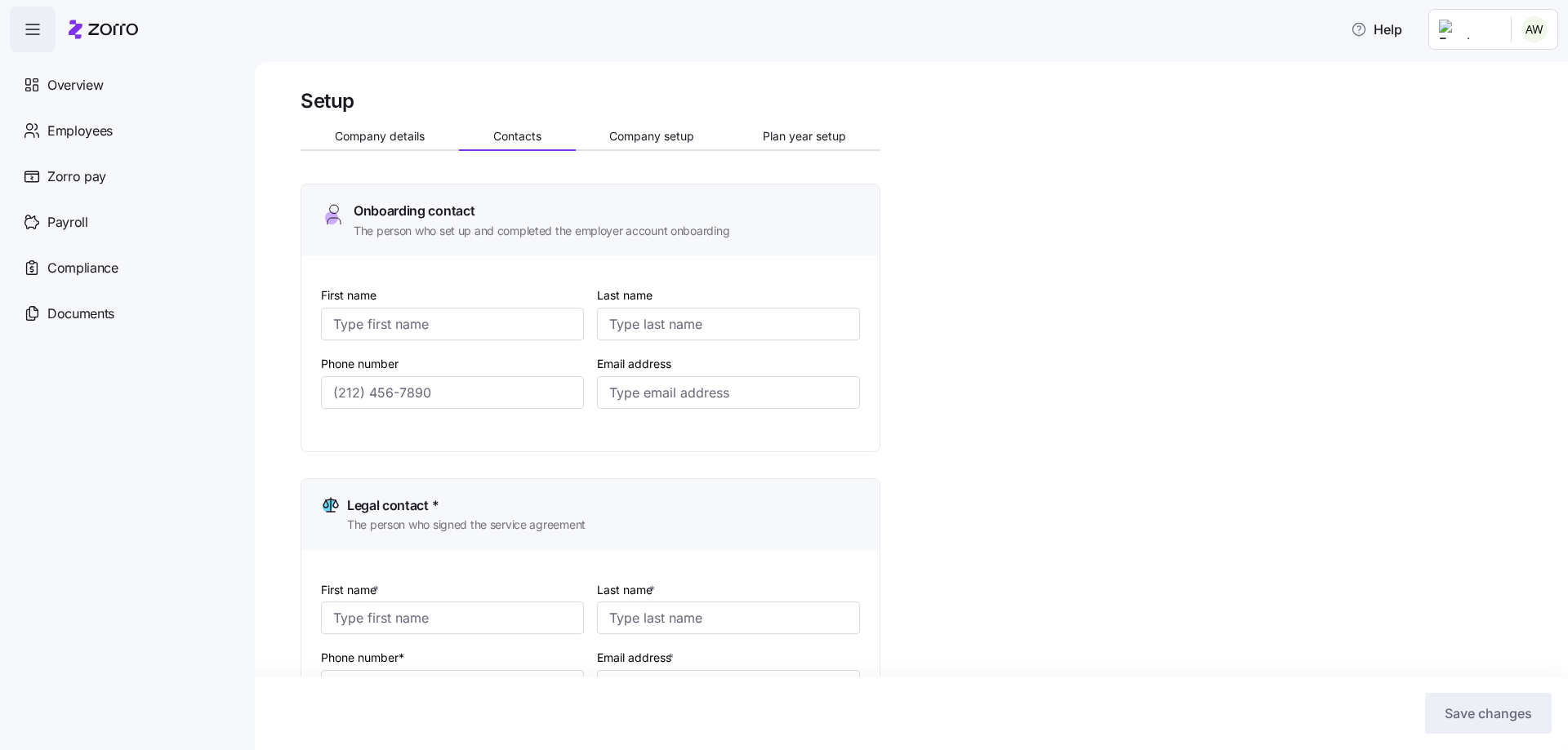
type input "[PERSON_NAME][EMAIL_ADDRESS][DOMAIN_NAME]"
type input "[PERSON_NAME]"
type input "[PERSON_NAME][EMAIL_ADDRESS][DOMAIN_NAME]"
type input "[PERSON_NAME]"
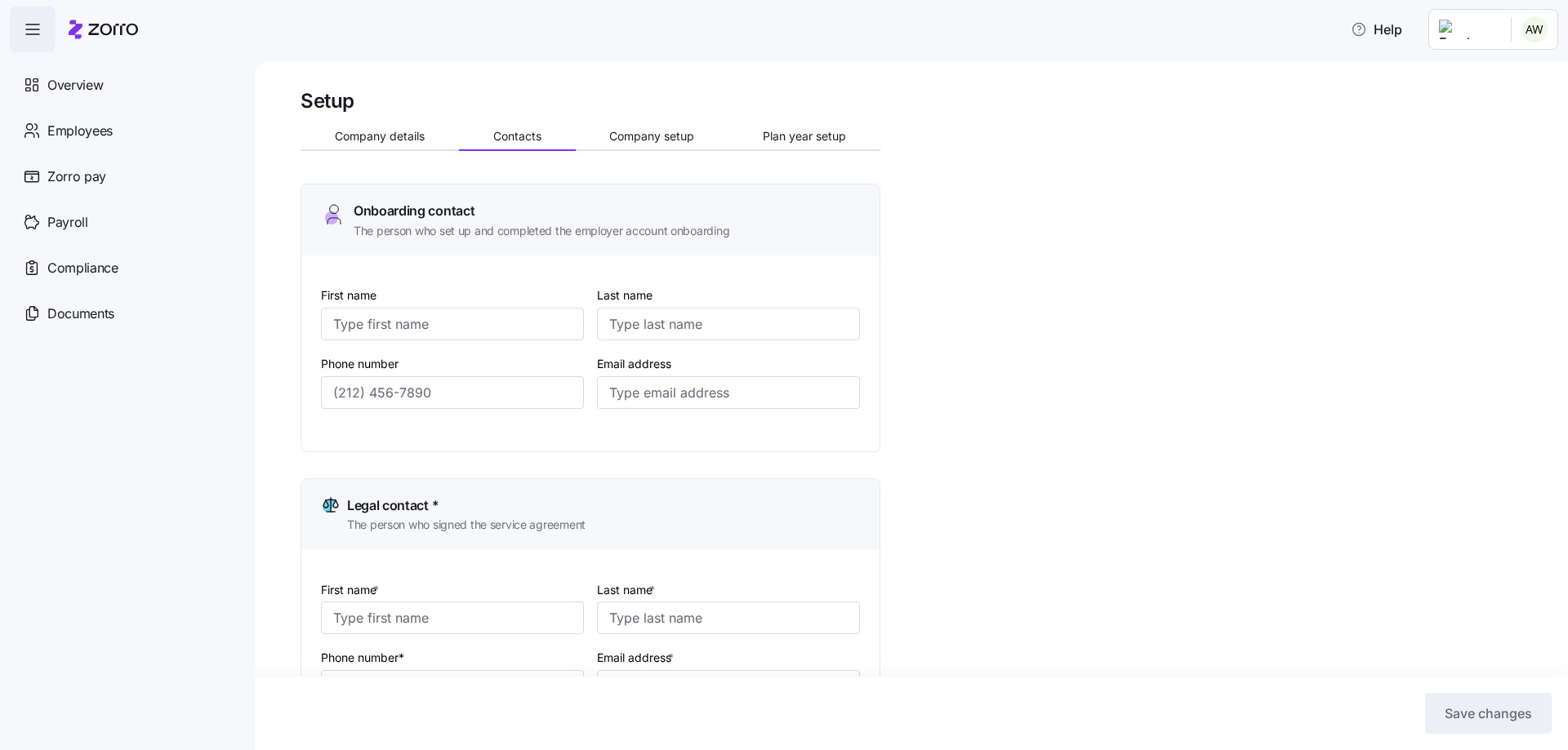
type input "[PERSON_NAME]"
type input "[PERSON_NAME][EMAIL_ADDRESS][DOMAIN_NAME]"
type input "[PHONE_NUMBER]"
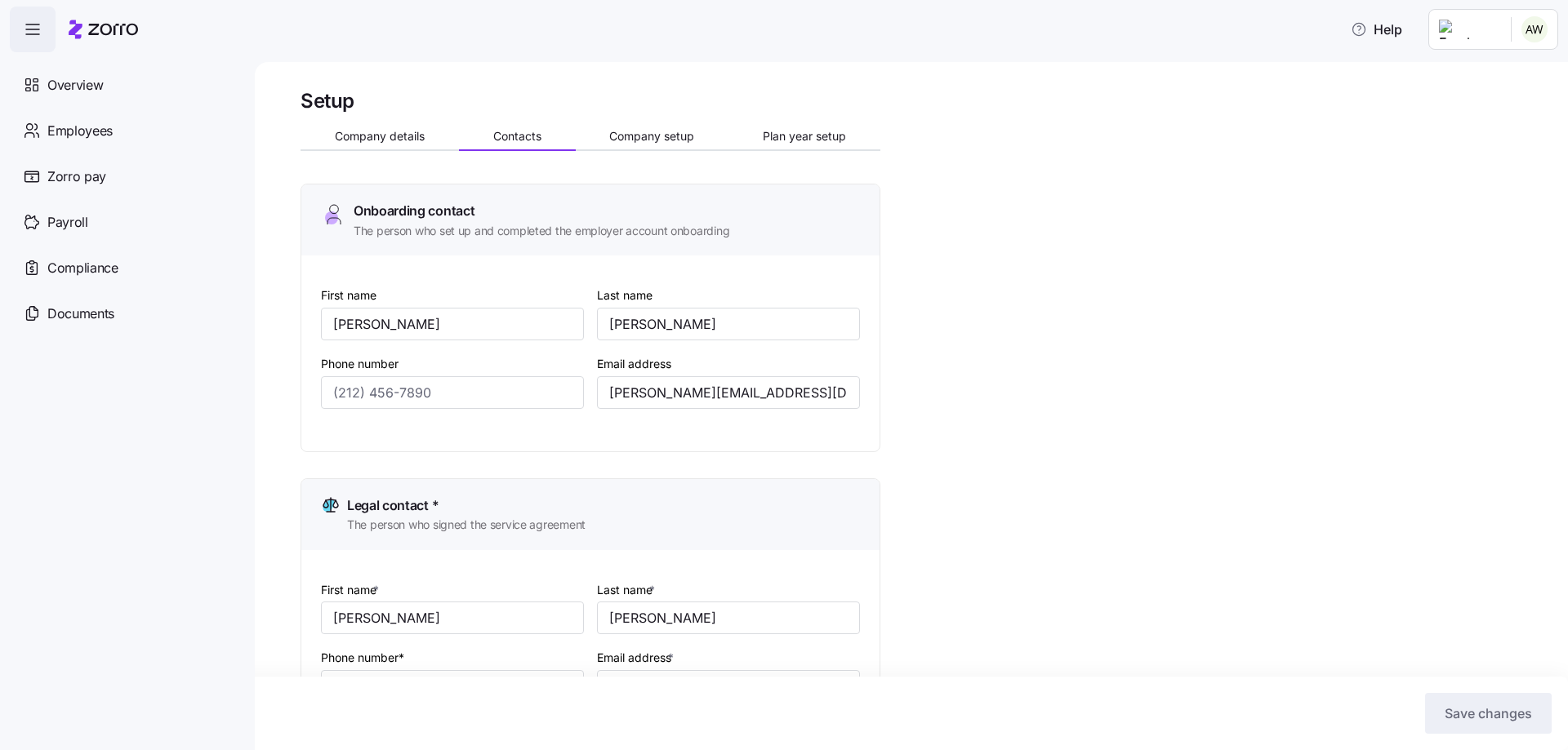
type input "[PHONE_NUMBER]"
click at [625, 140] on span "Company setup" at bounding box center [651, 136] width 85 height 11
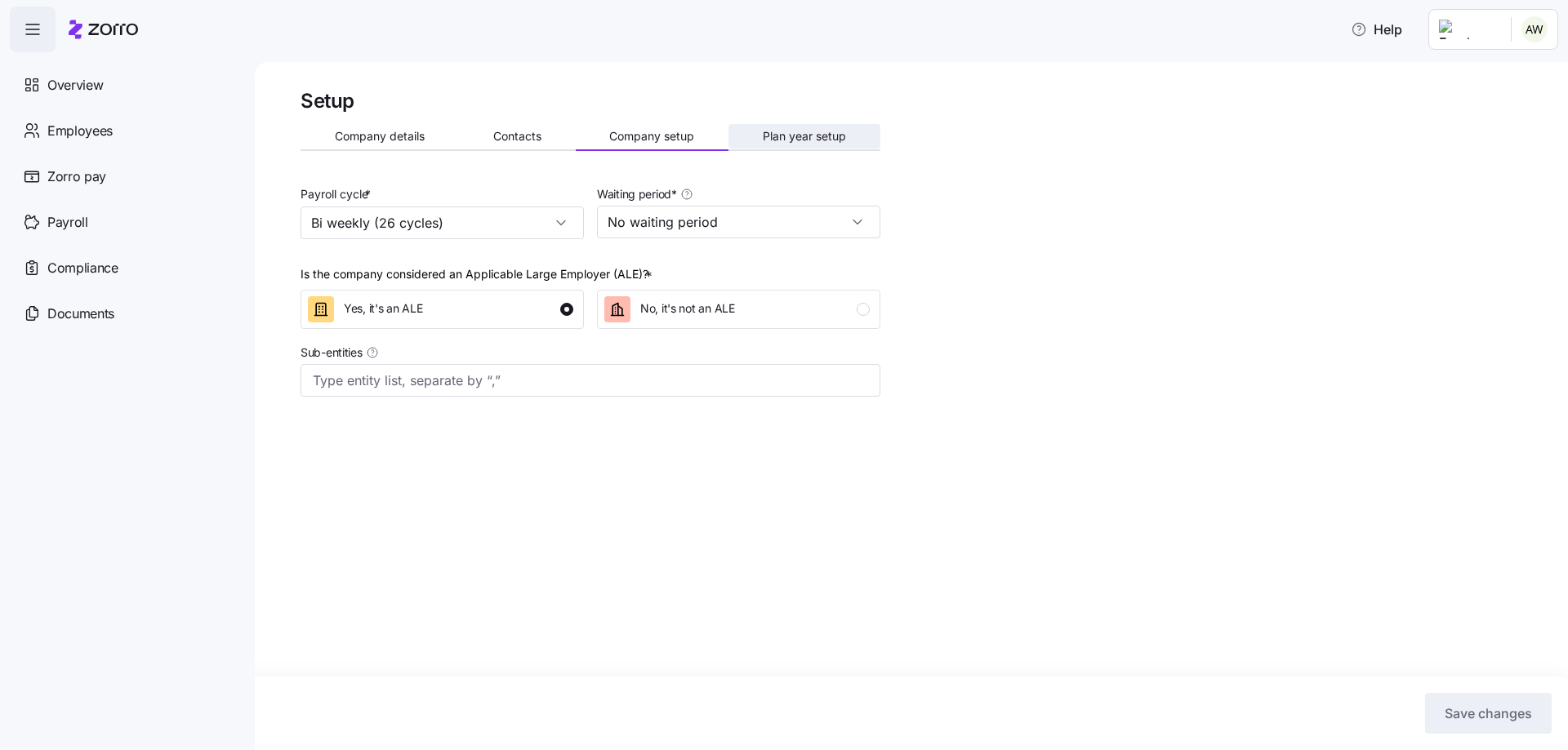
click at [788, 133] on span "Plan year setup" at bounding box center [804, 136] width 83 height 11
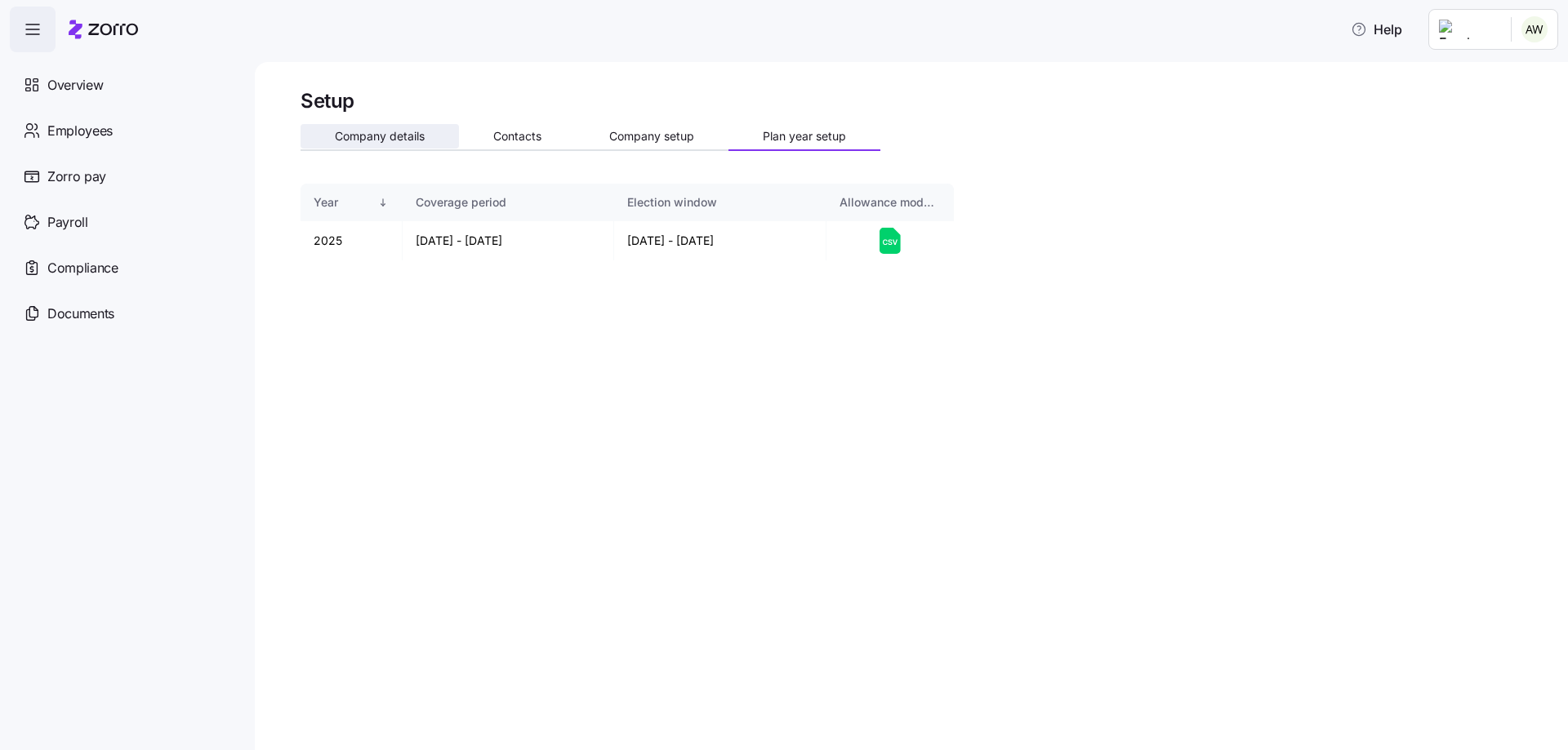
click at [409, 141] on span "Company details" at bounding box center [380, 136] width 90 height 11
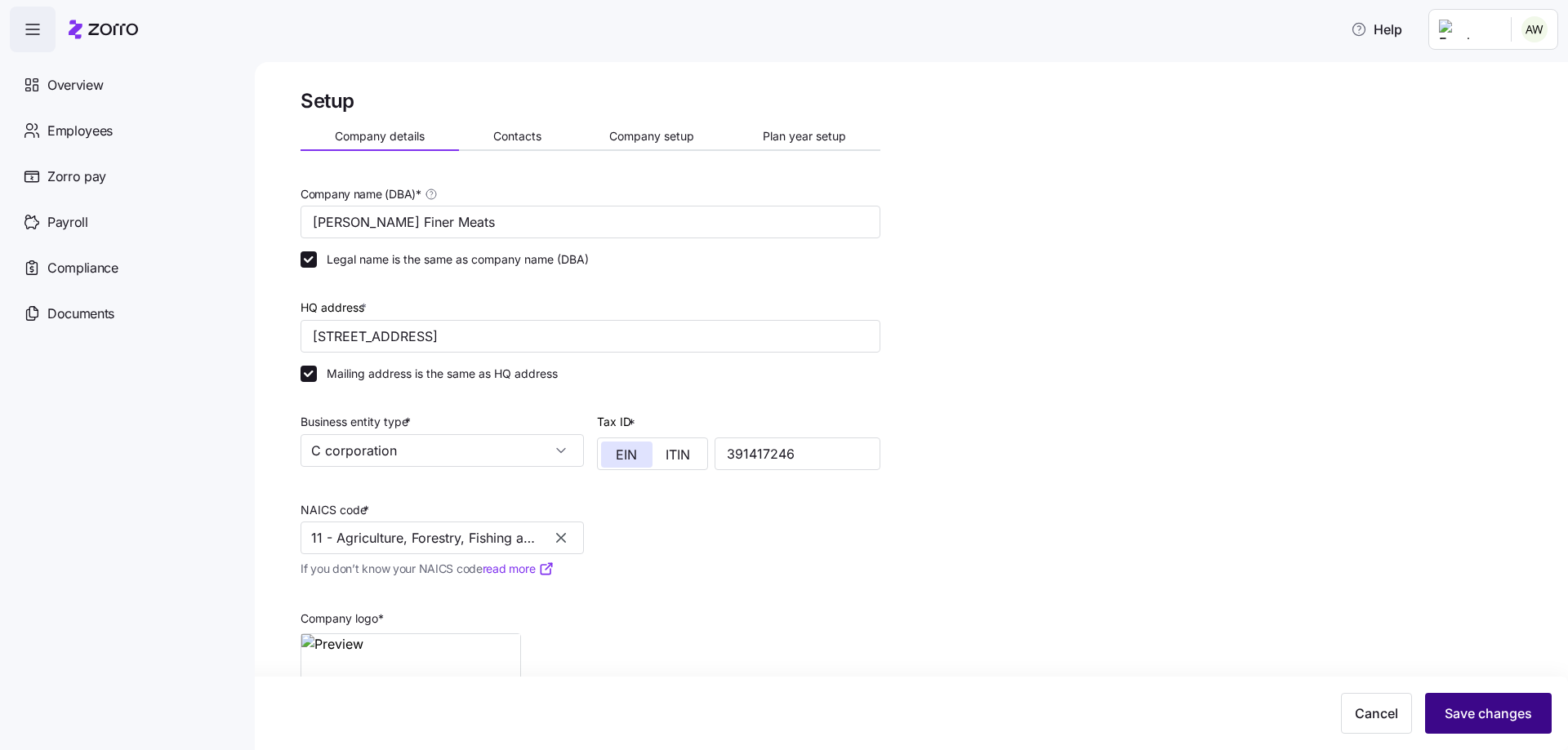
click at [1503, 716] on span "Save changes" at bounding box center [1488, 714] width 87 height 19
click at [66, 87] on span "Overview" at bounding box center [75, 84] width 56 height 20
